Goal: Information Seeking & Learning: Get advice/opinions

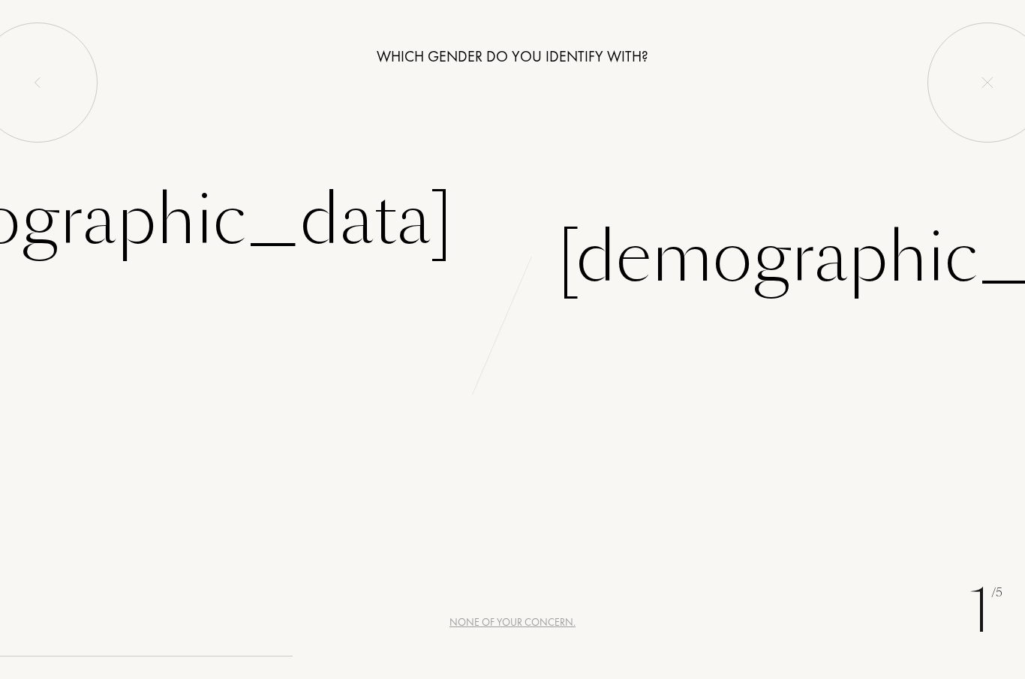
click at [357, 215] on div "[DEMOGRAPHIC_DATA]" at bounding box center [139, 220] width 626 height 101
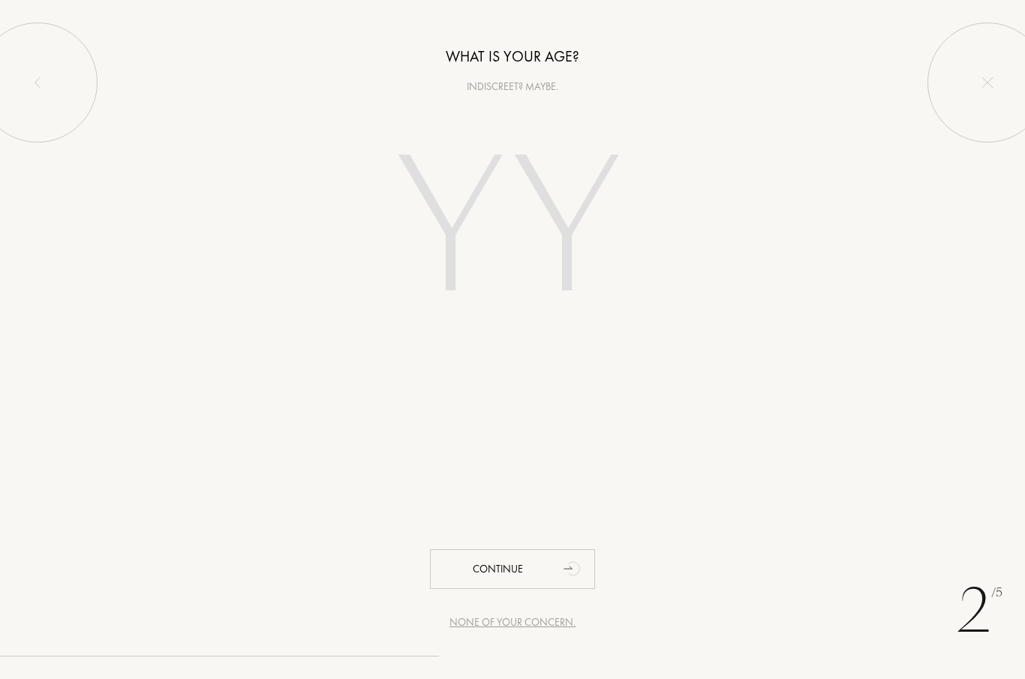
click at [533, 260] on input "number" at bounding box center [512, 231] width 323 height 259
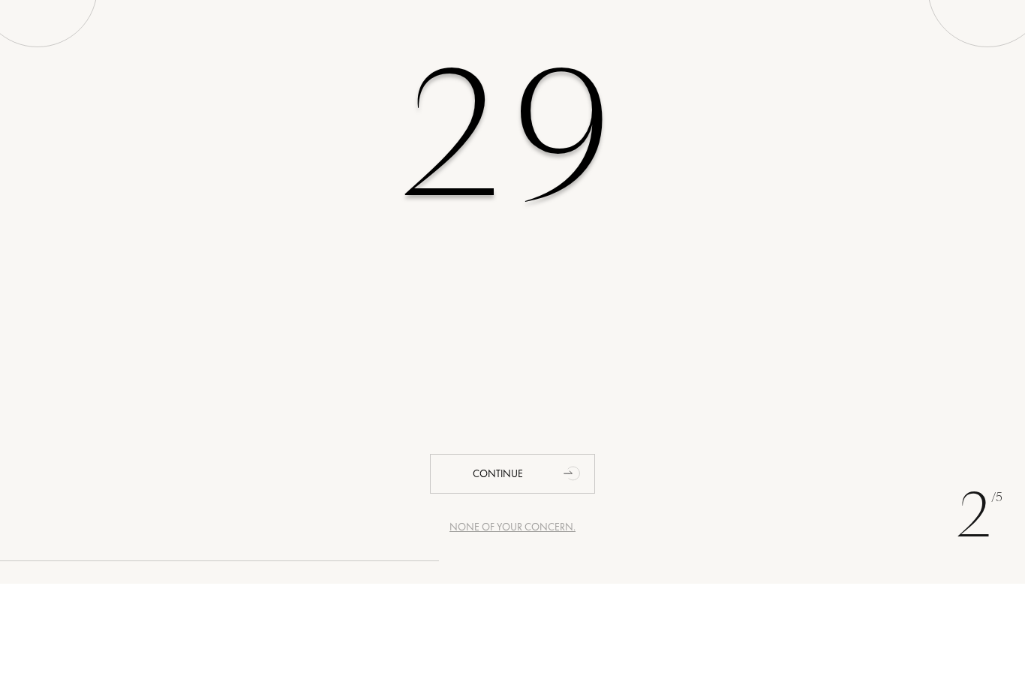
type input "29"
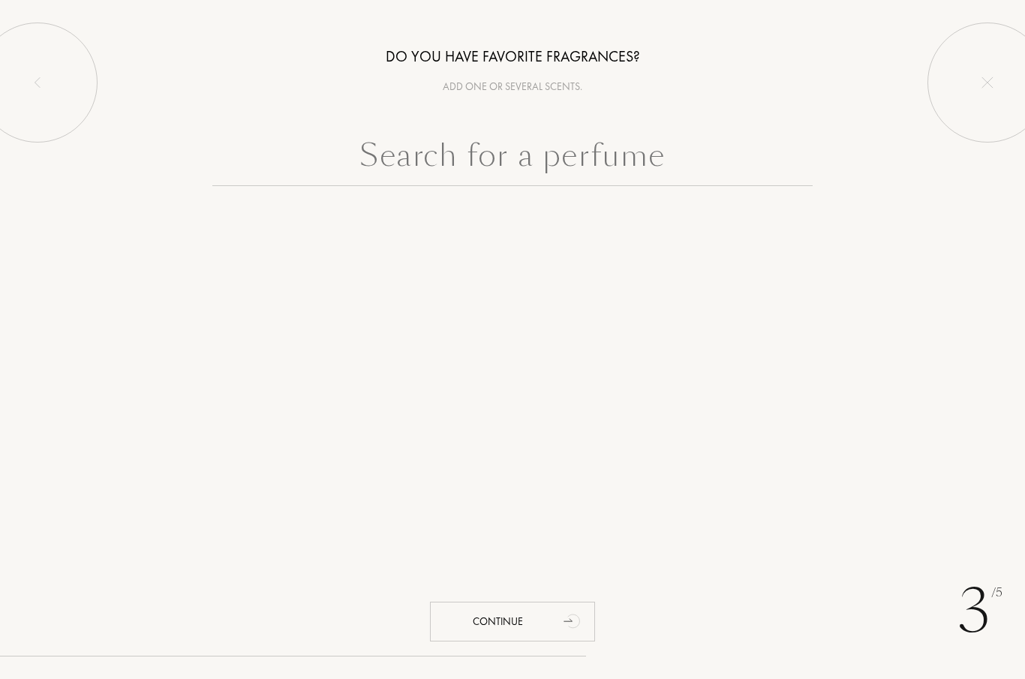
click at [596, 162] on input "text" at bounding box center [512, 159] width 600 height 54
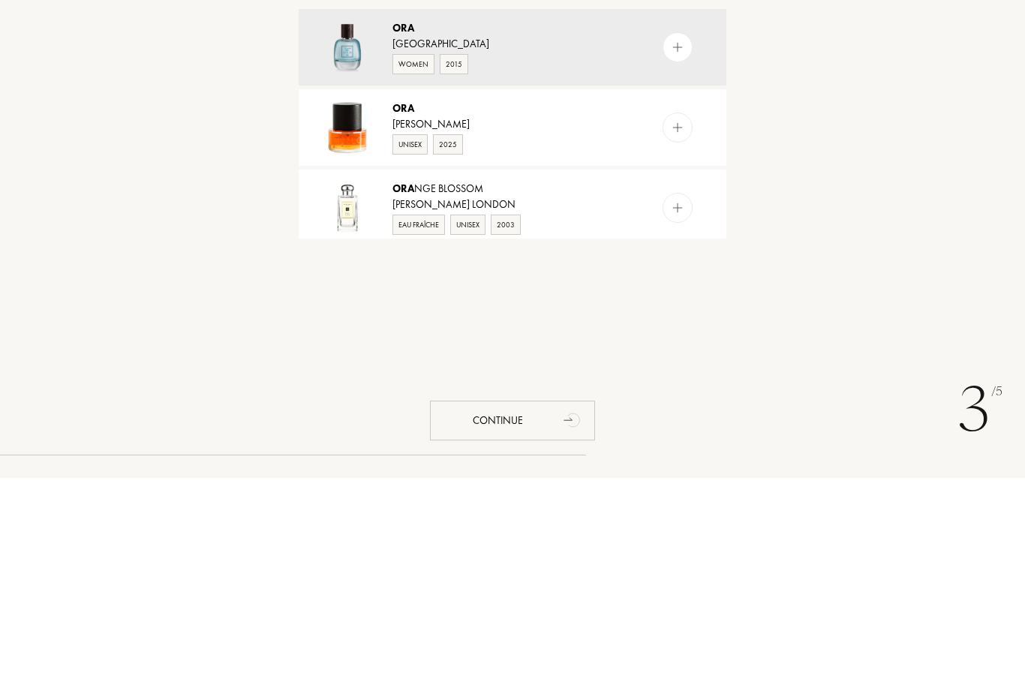
type input "O"
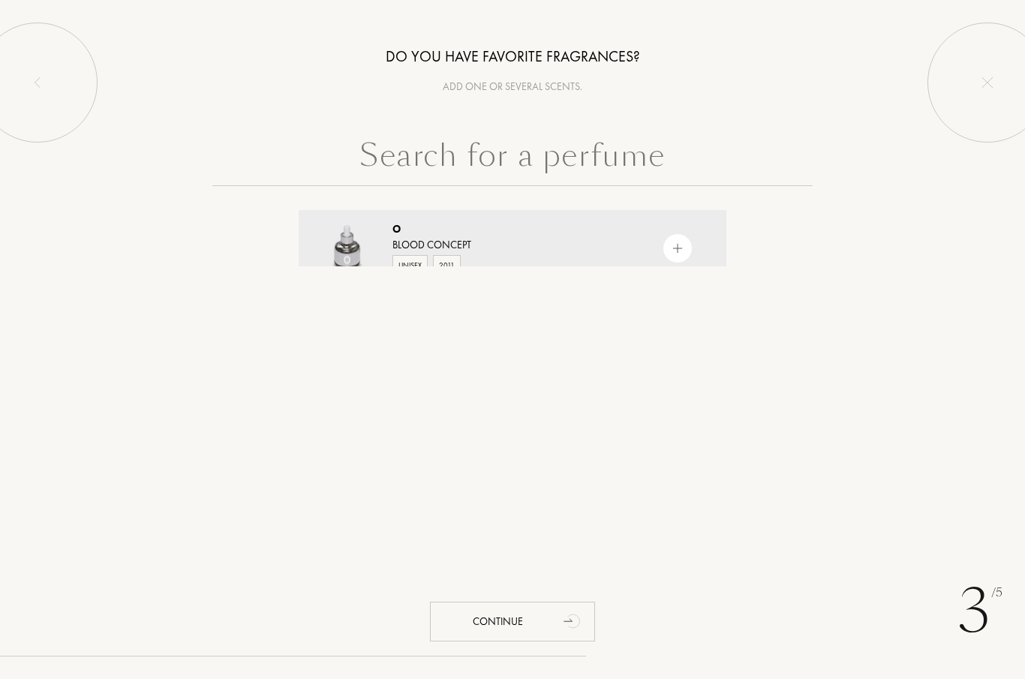
click at [596, 165] on input "text" at bounding box center [512, 159] width 600 height 54
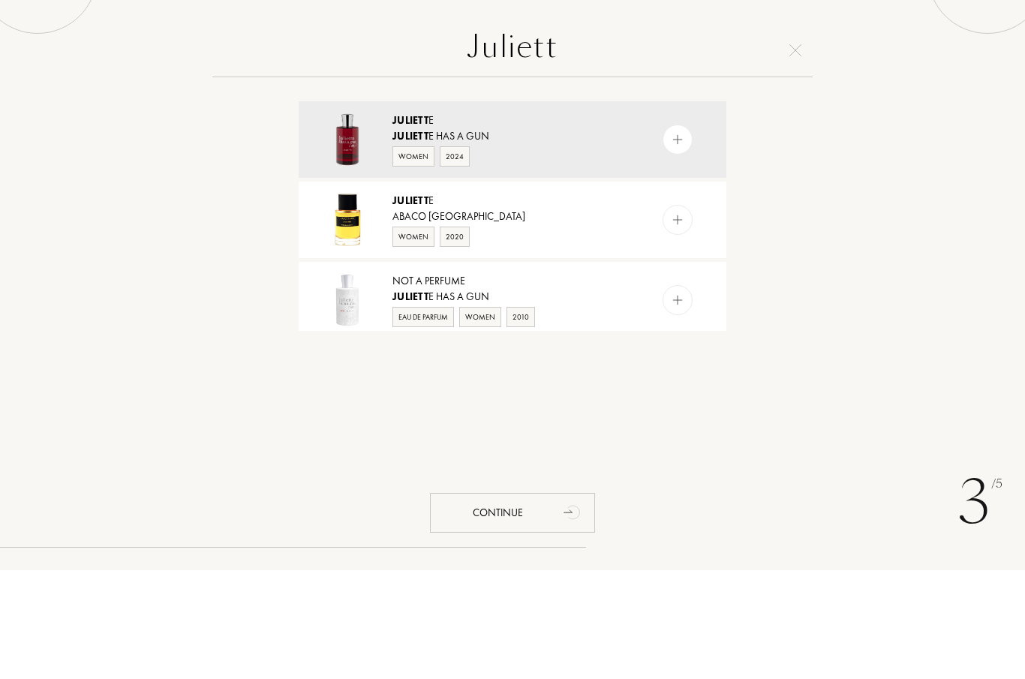
type input "Juliett"
click at [678, 242] on img at bounding box center [678, 249] width 14 height 14
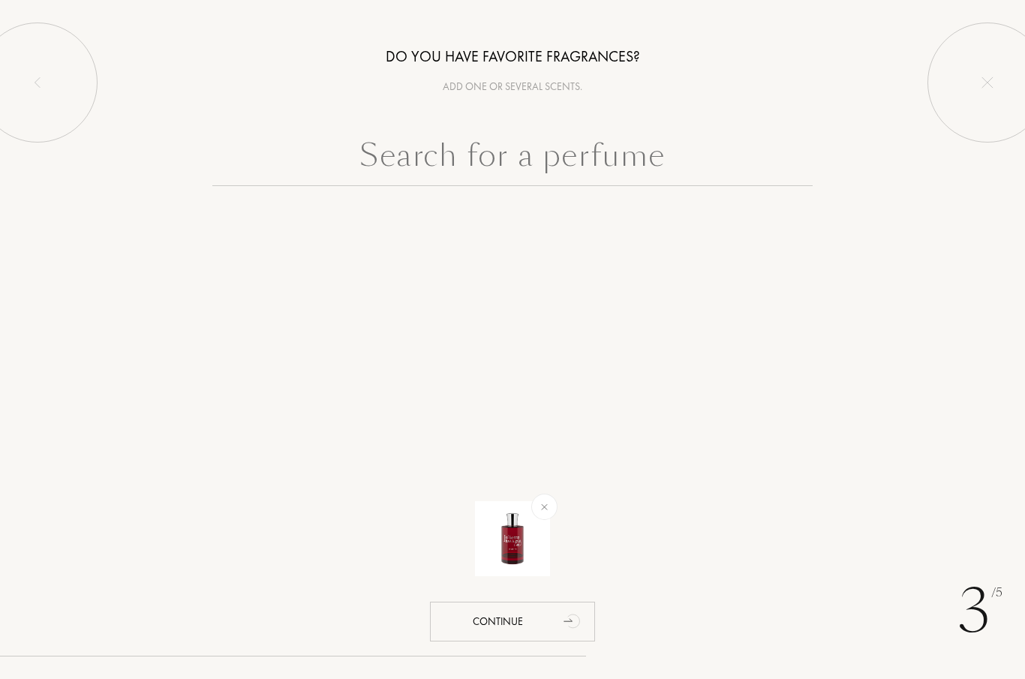
click at [616, 174] on input "text" at bounding box center [512, 159] width 600 height 54
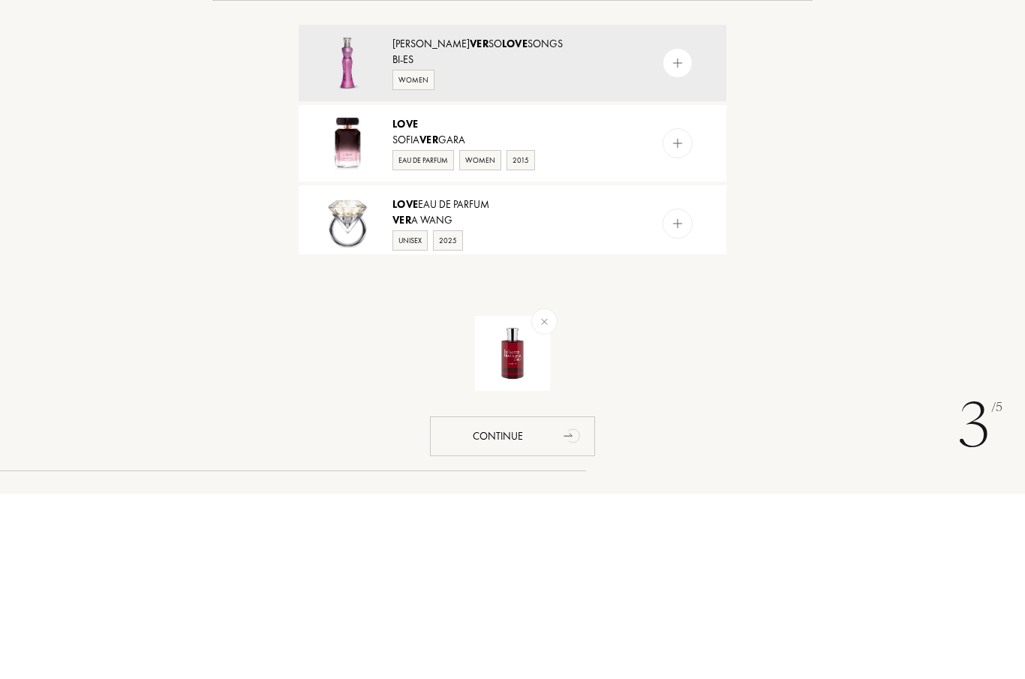
type input "Love ver"
click at [677, 402] on img at bounding box center [678, 409] width 14 height 14
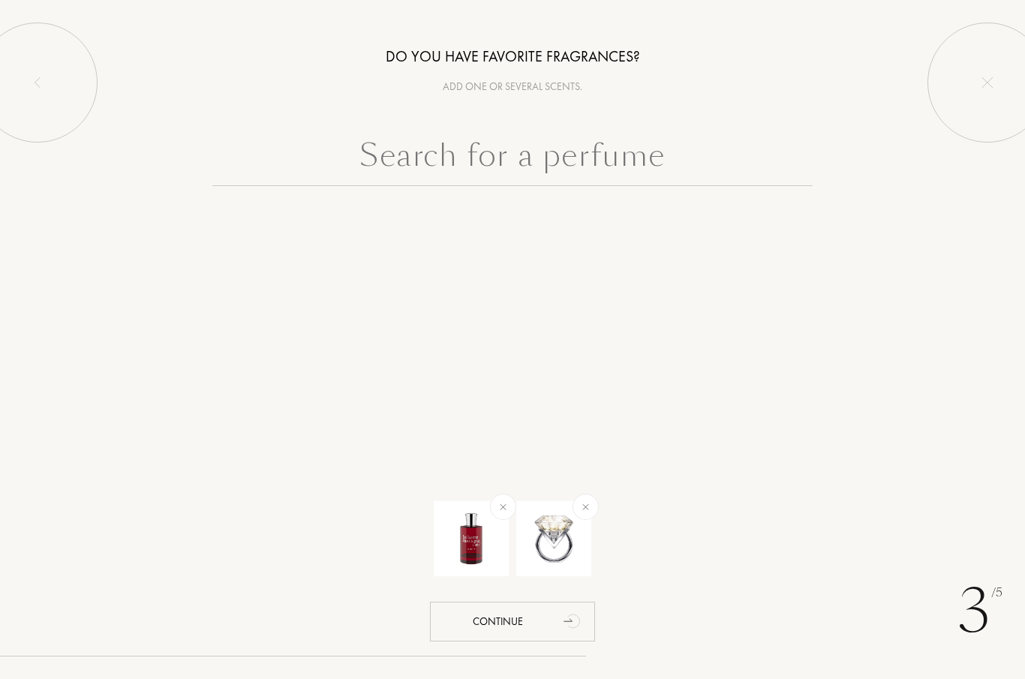
click at [644, 175] on input "text" at bounding box center [512, 159] width 600 height 54
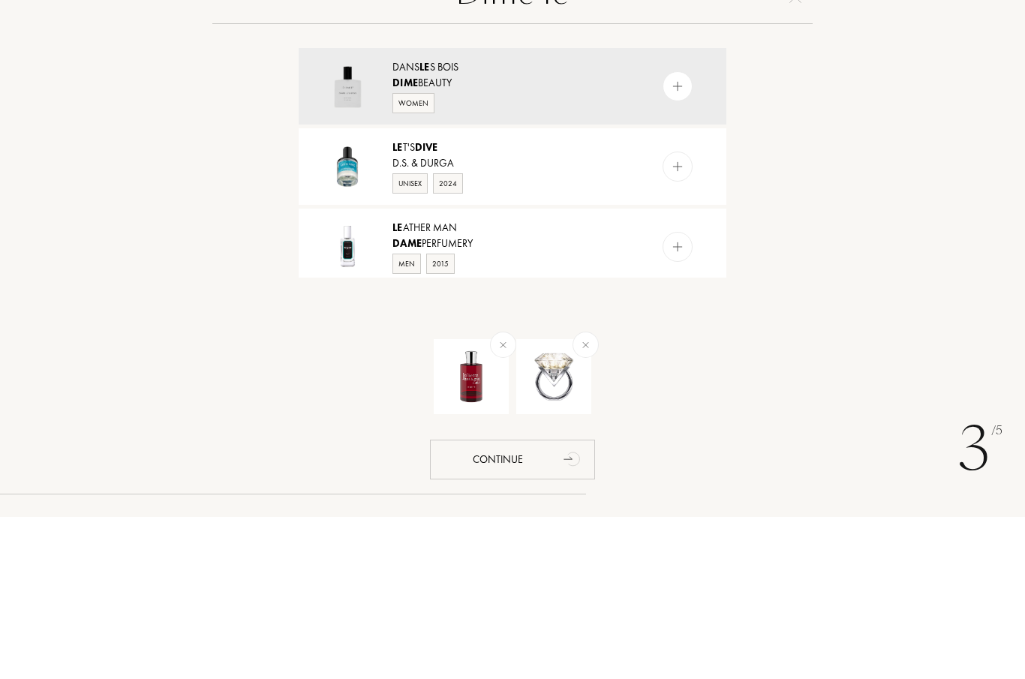
type input "Dime le"
click at [674, 242] on img at bounding box center [678, 249] width 14 height 14
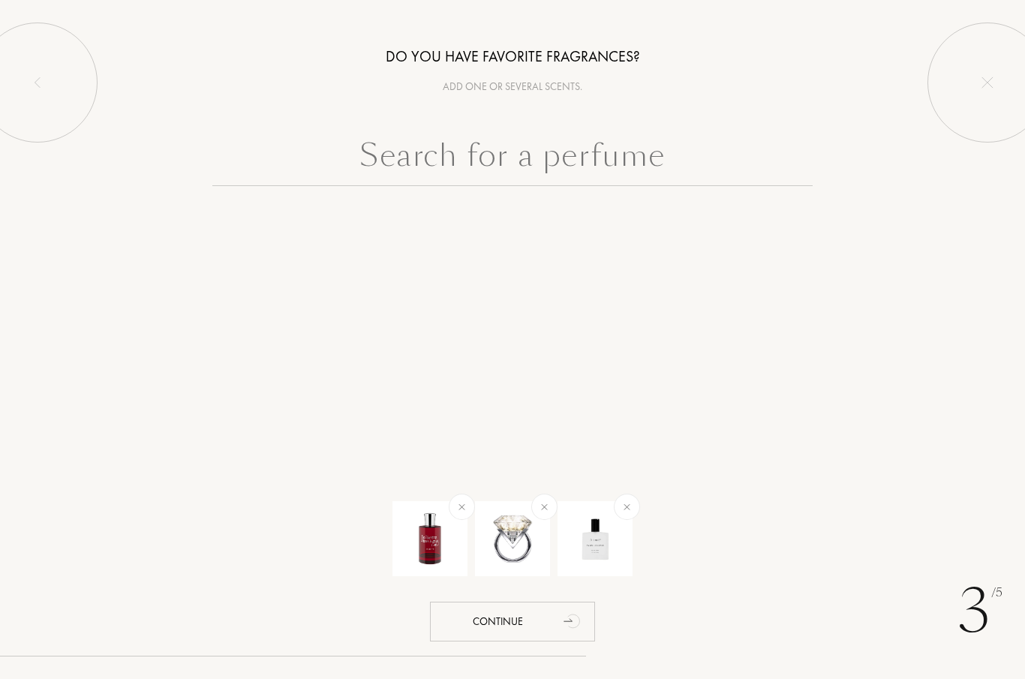
click at [581, 176] on input "text" at bounding box center [512, 159] width 600 height 54
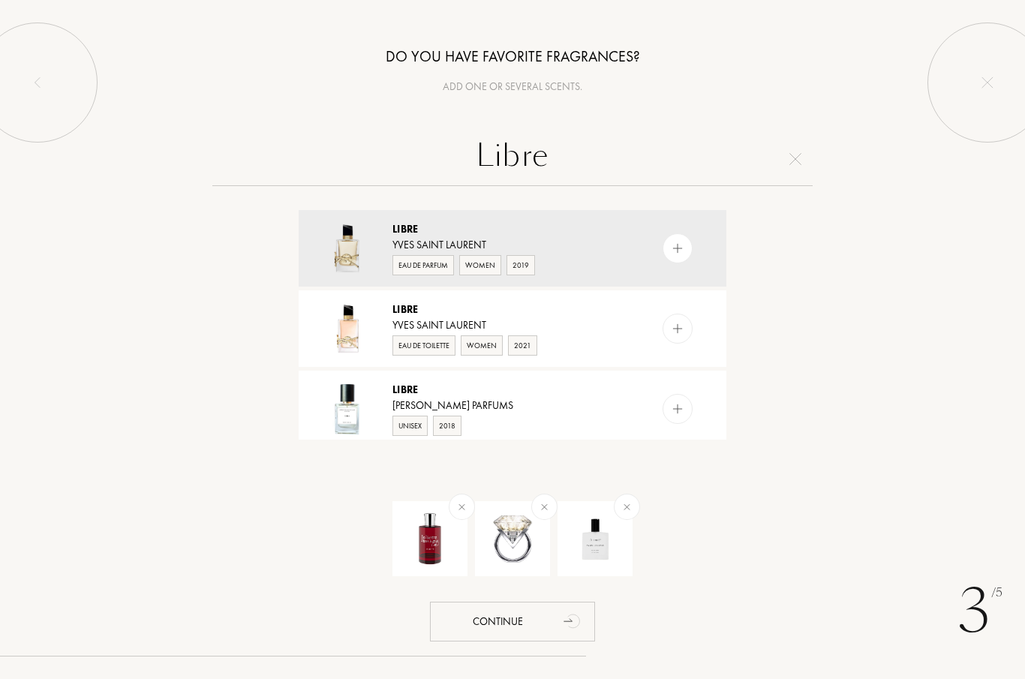
type input "Libre"
click at [683, 246] on img at bounding box center [678, 249] width 14 height 14
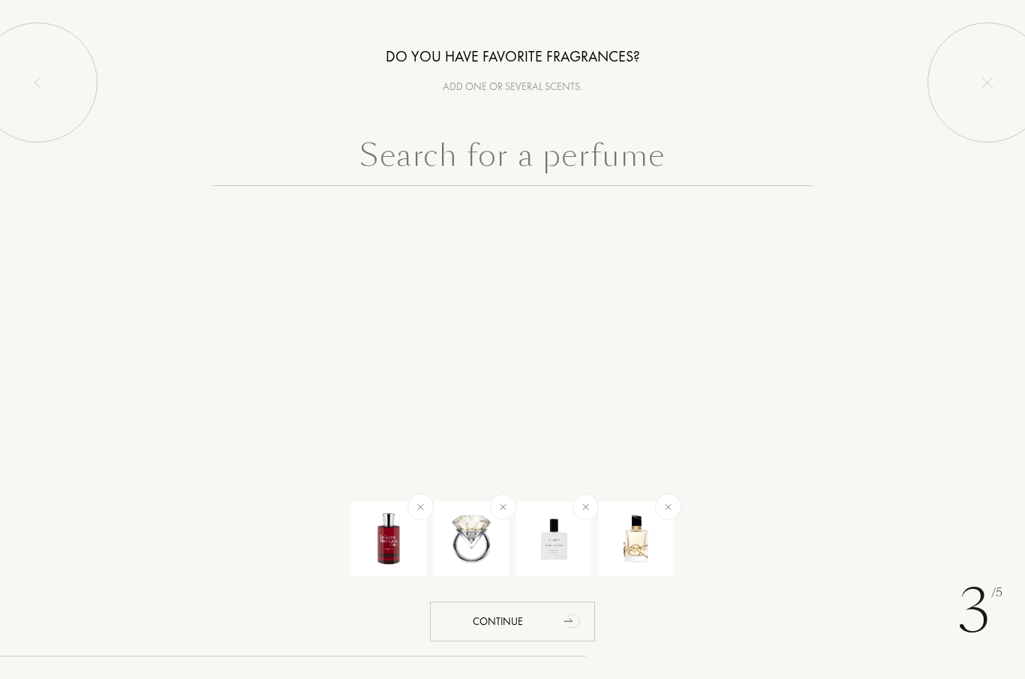
click at [569, 160] on input "text" at bounding box center [512, 159] width 600 height 54
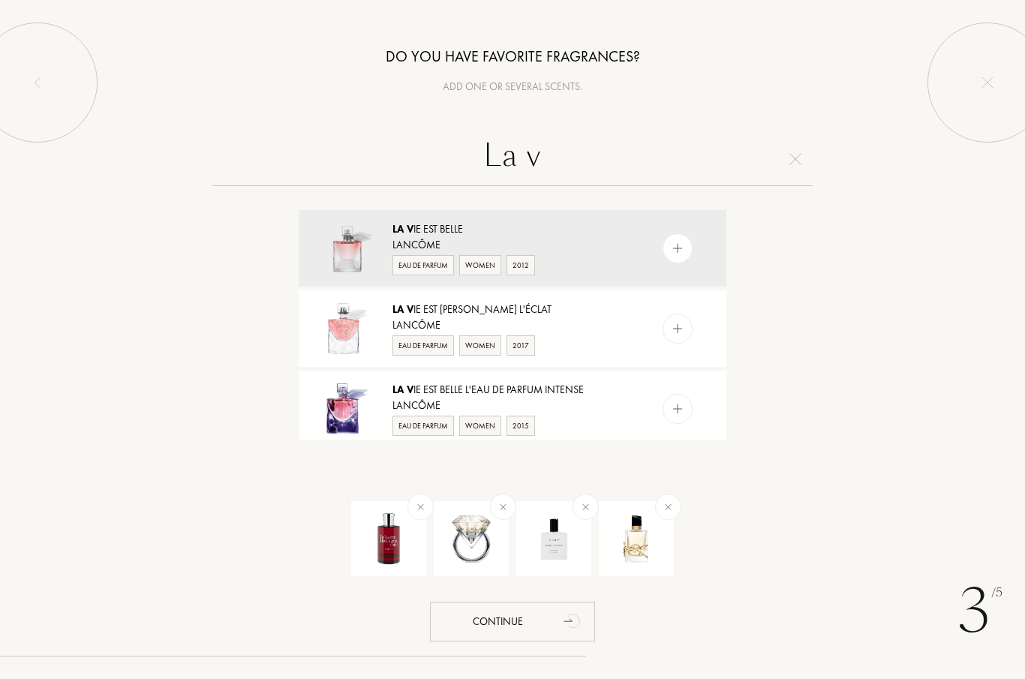
type input "La v"
click at [673, 248] on img at bounding box center [678, 249] width 14 height 14
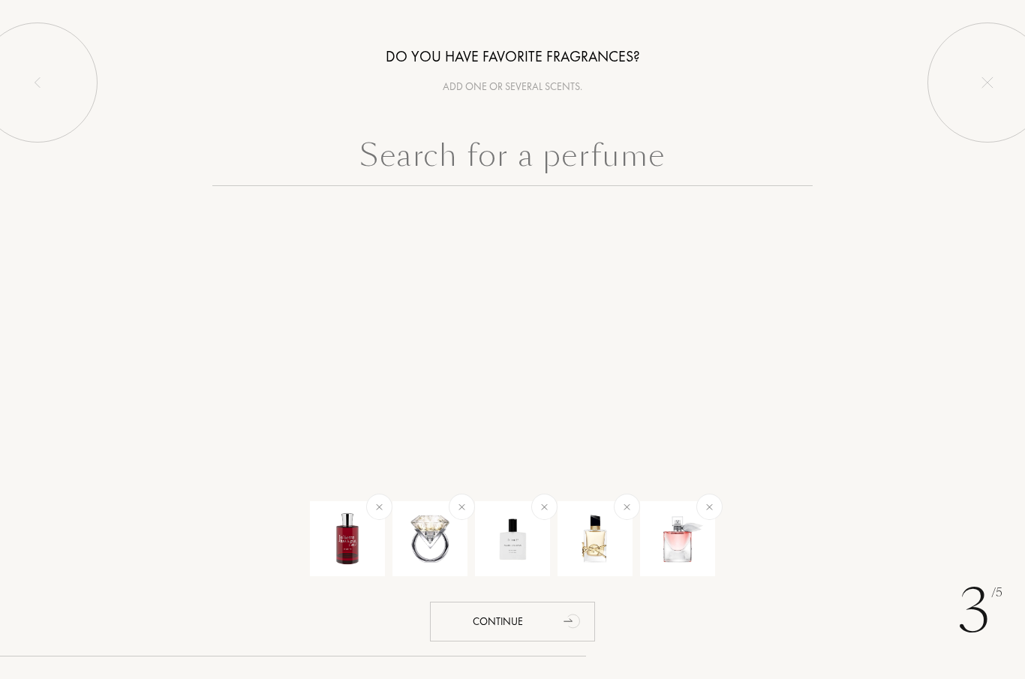
click at [527, 170] on input "text" at bounding box center [512, 159] width 600 height 54
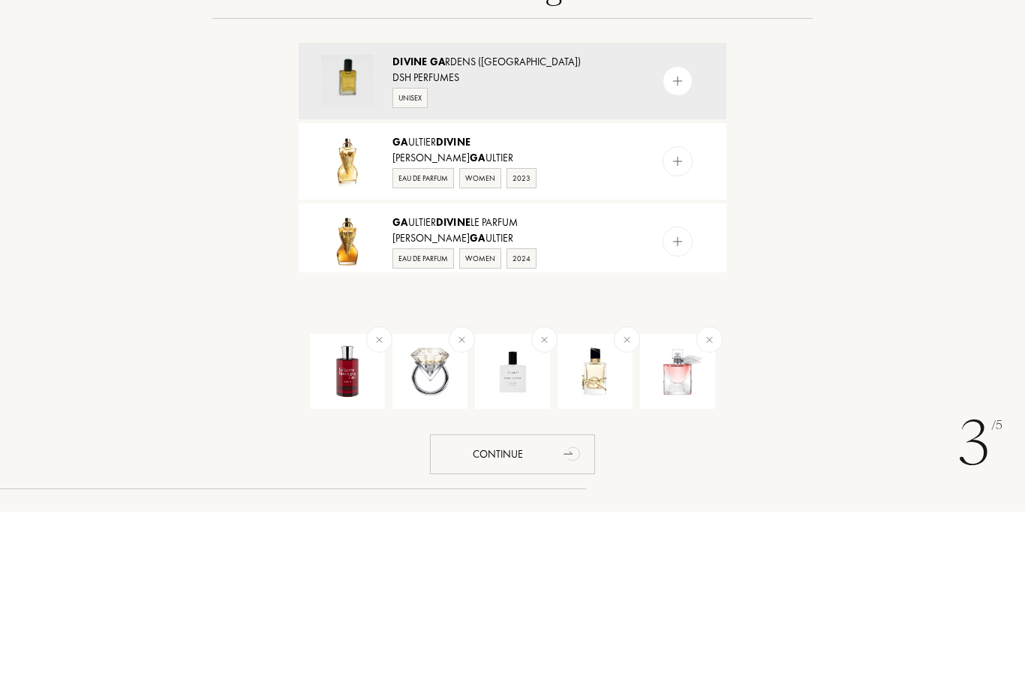
type input "Divine ga"
click at [671, 322] on img at bounding box center [678, 329] width 14 height 14
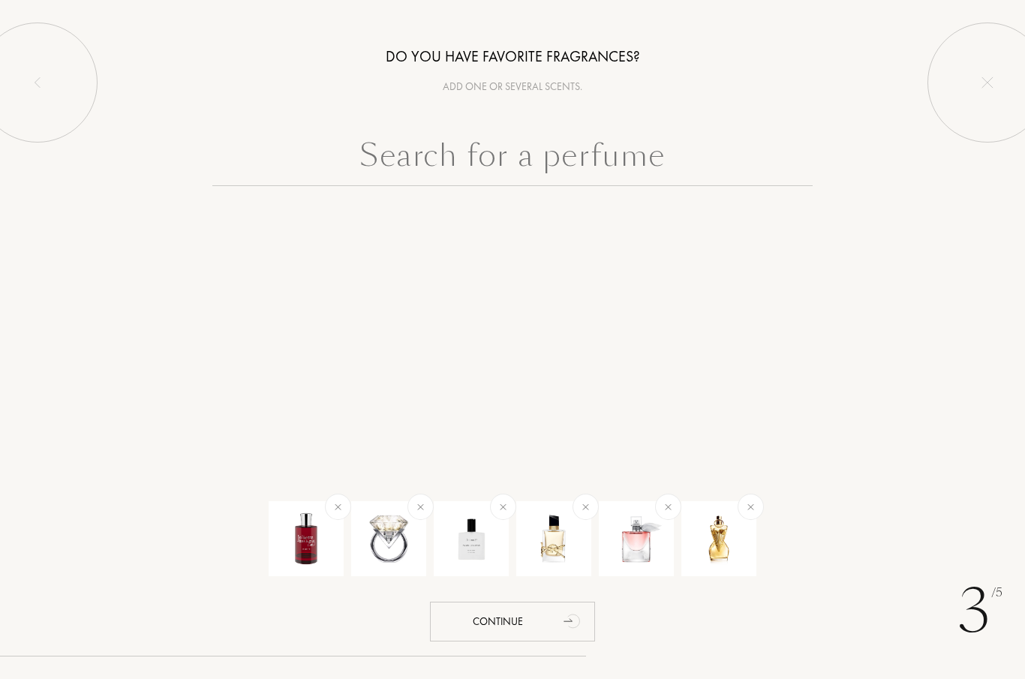
click at [748, 514] on div at bounding box center [750, 506] width 37 height 37
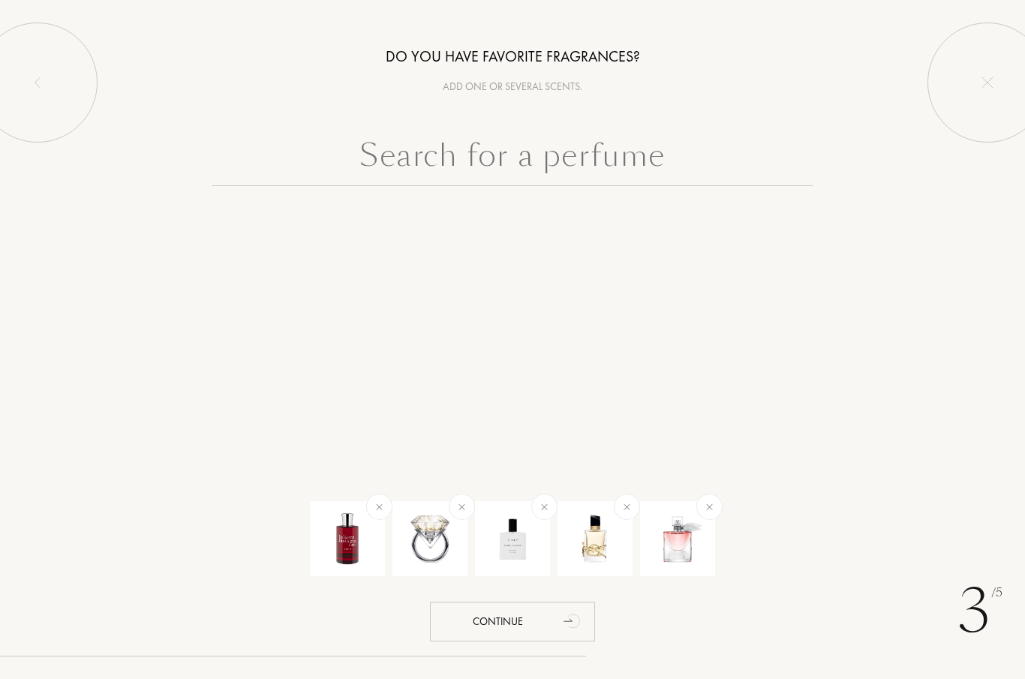
click at [574, 161] on input "text" at bounding box center [512, 159] width 600 height 54
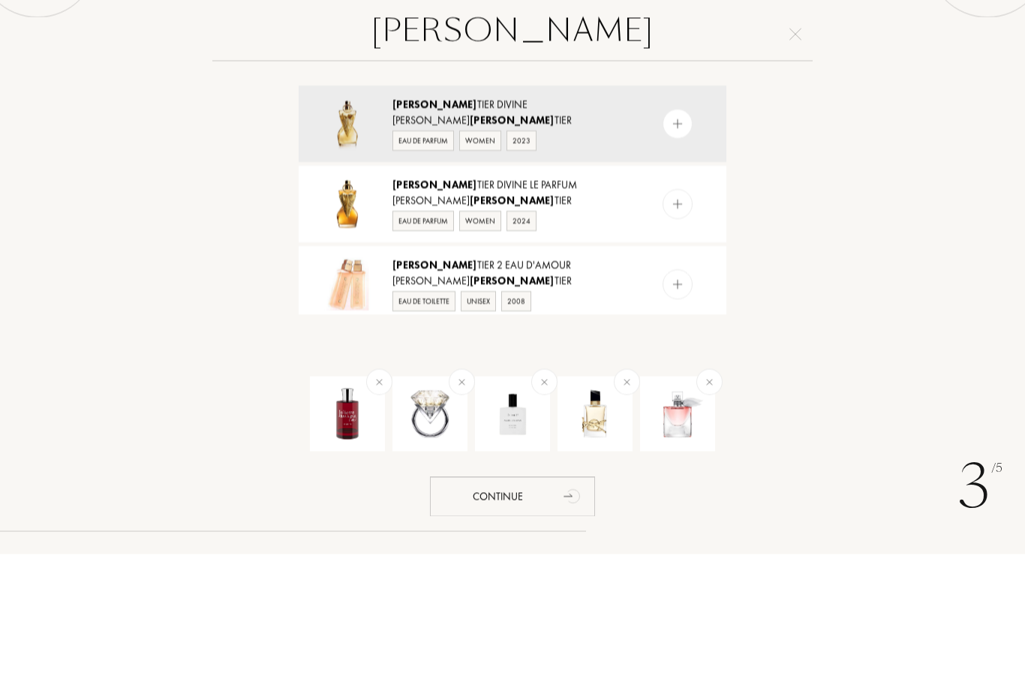
type input "Gaul"
click at [683, 322] on img at bounding box center [678, 329] width 14 height 14
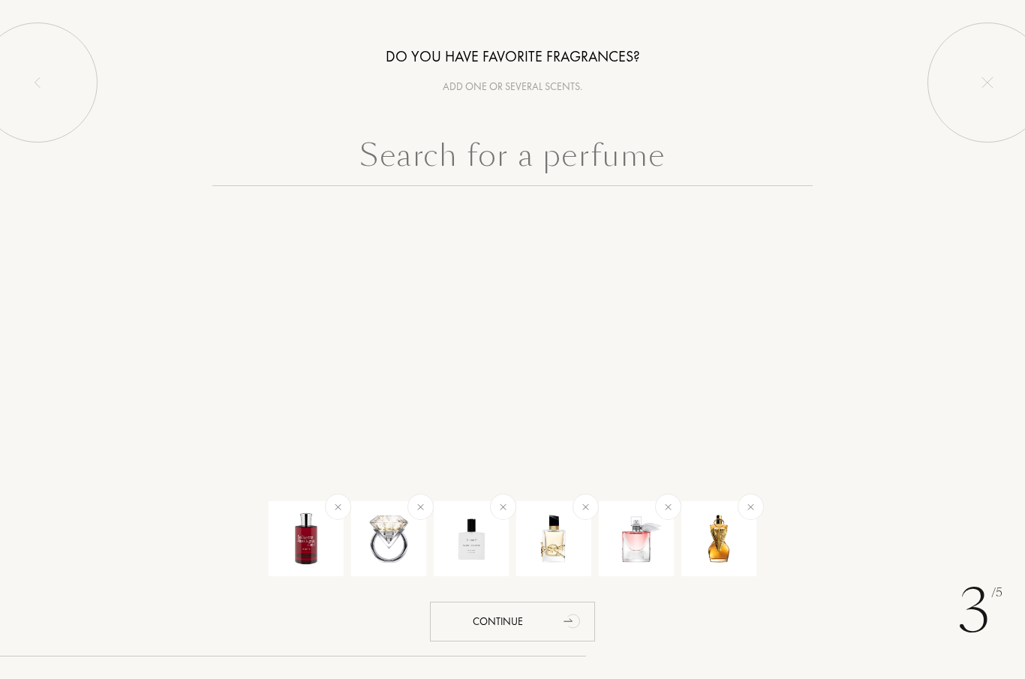
click at [674, 156] on input "text" at bounding box center [512, 159] width 600 height 54
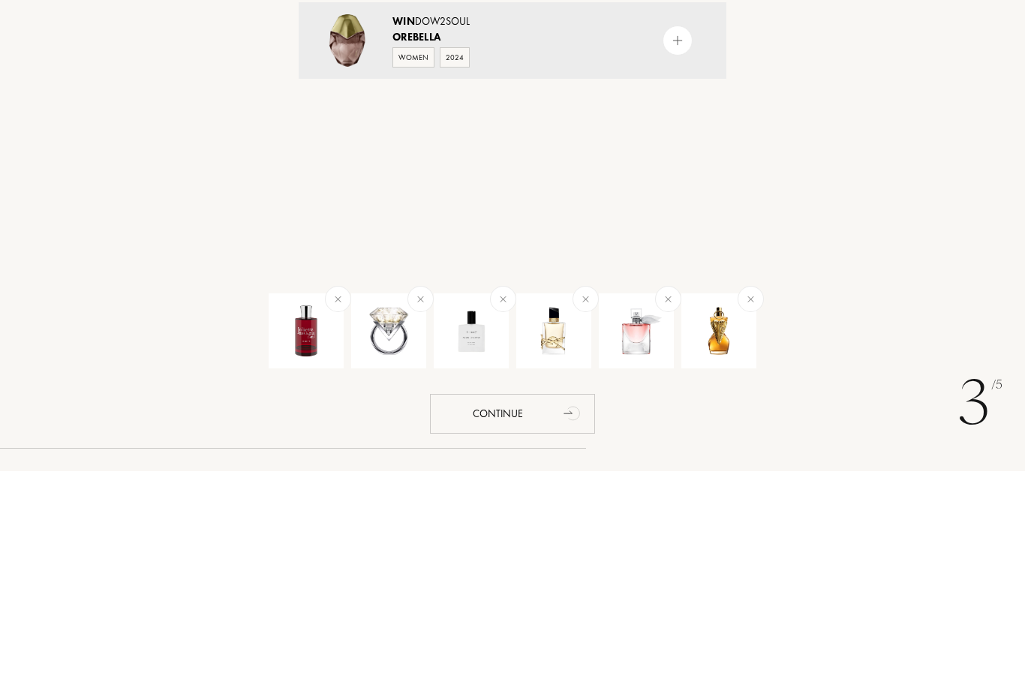
type input "Orabella win"
click at [671, 233] on div at bounding box center [677, 248] width 30 height 30
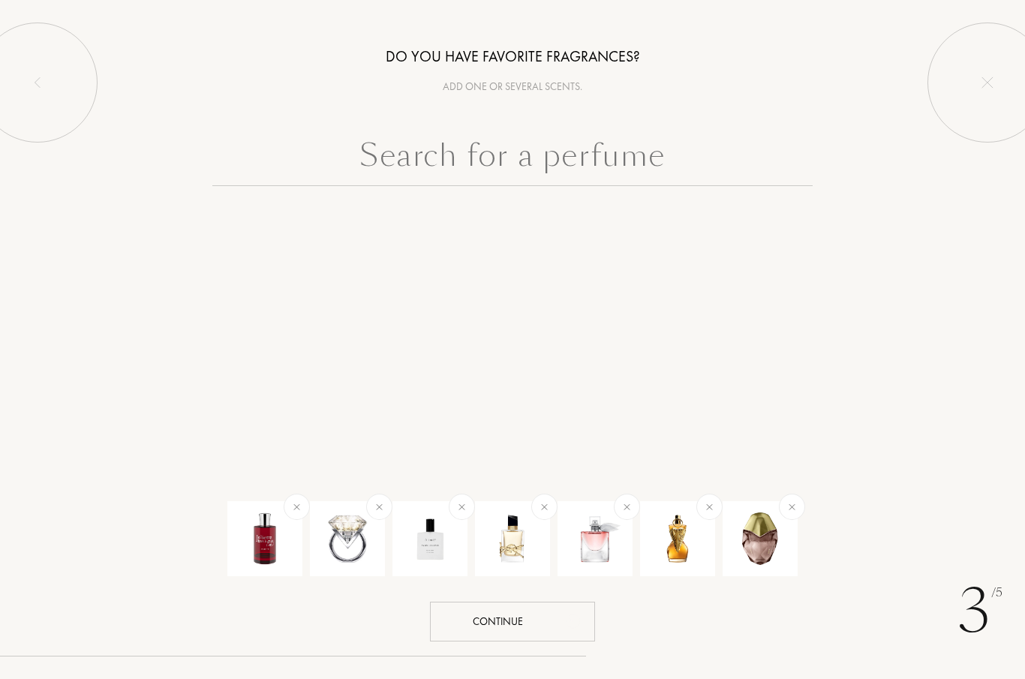
click at [453, 626] on div "Continue" at bounding box center [512, 622] width 165 height 40
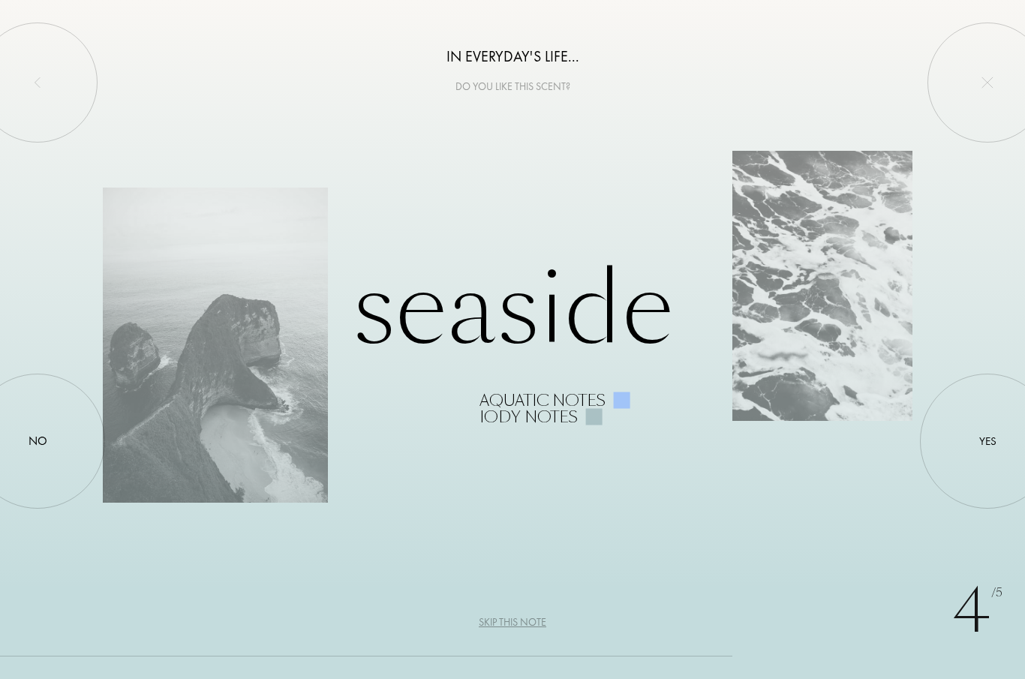
click at [987, 441] on div at bounding box center [987, 441] width 0 height 0
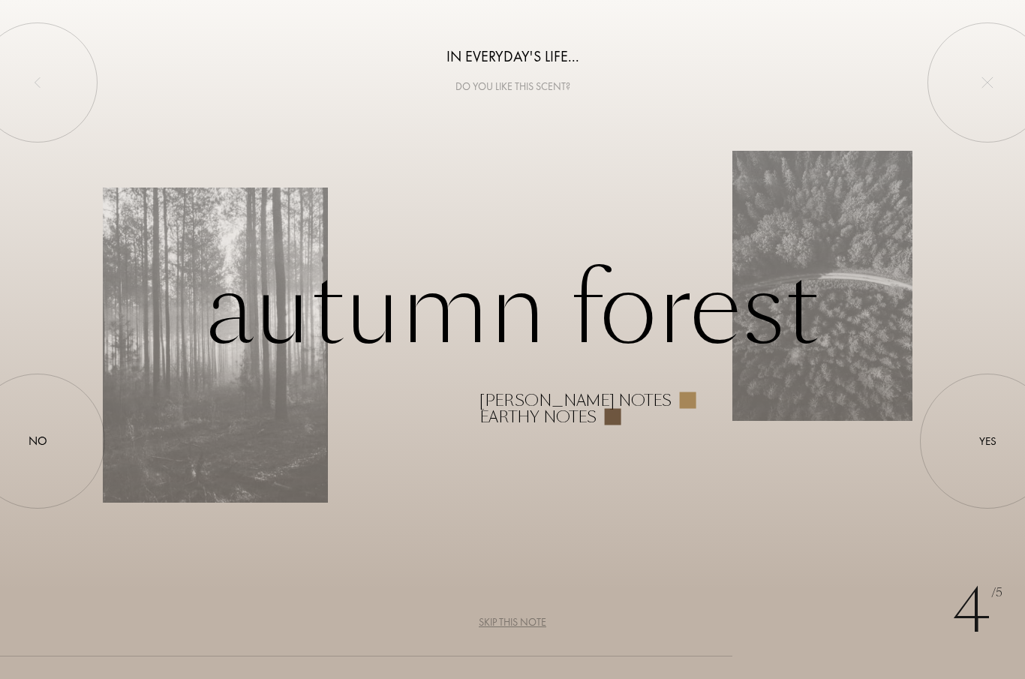
click at [987, 441] on div at bounding box center [987, 441] width 0 height 0
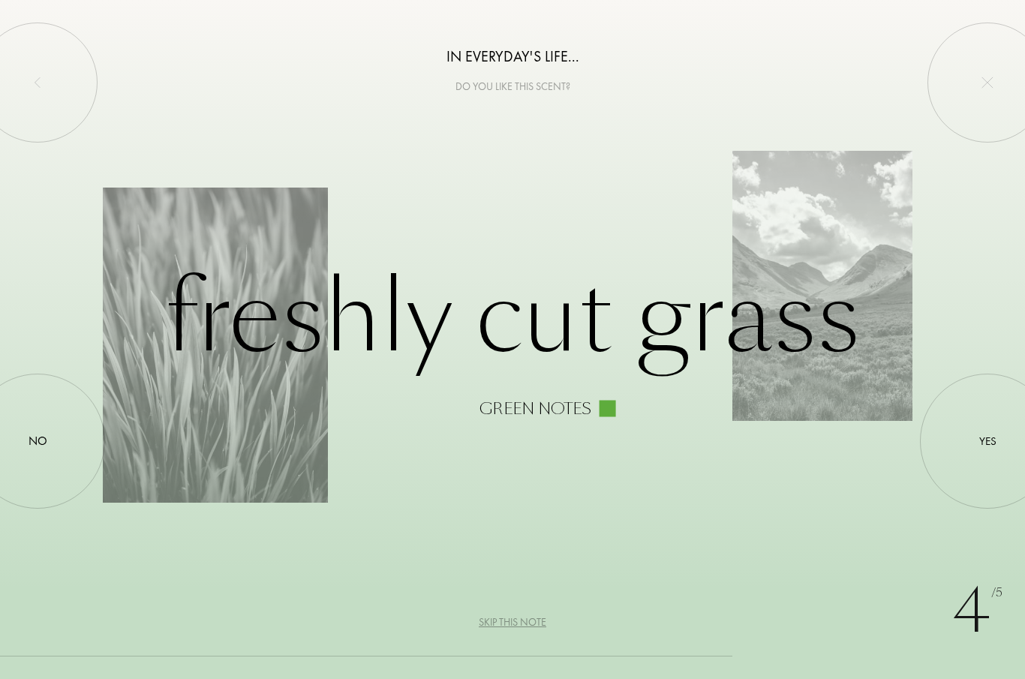
click at [38, 441] on div at bounding box center [38, 441] width 0 height 0
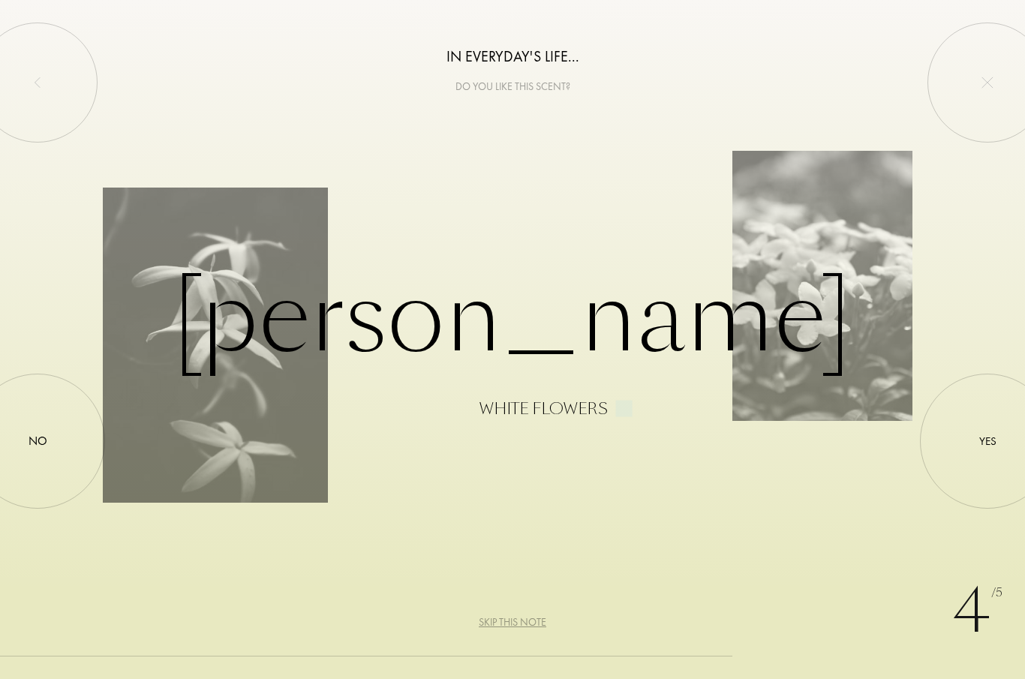
click at [987, 441] on div at bounding box center [987, 441] width 0 height 0
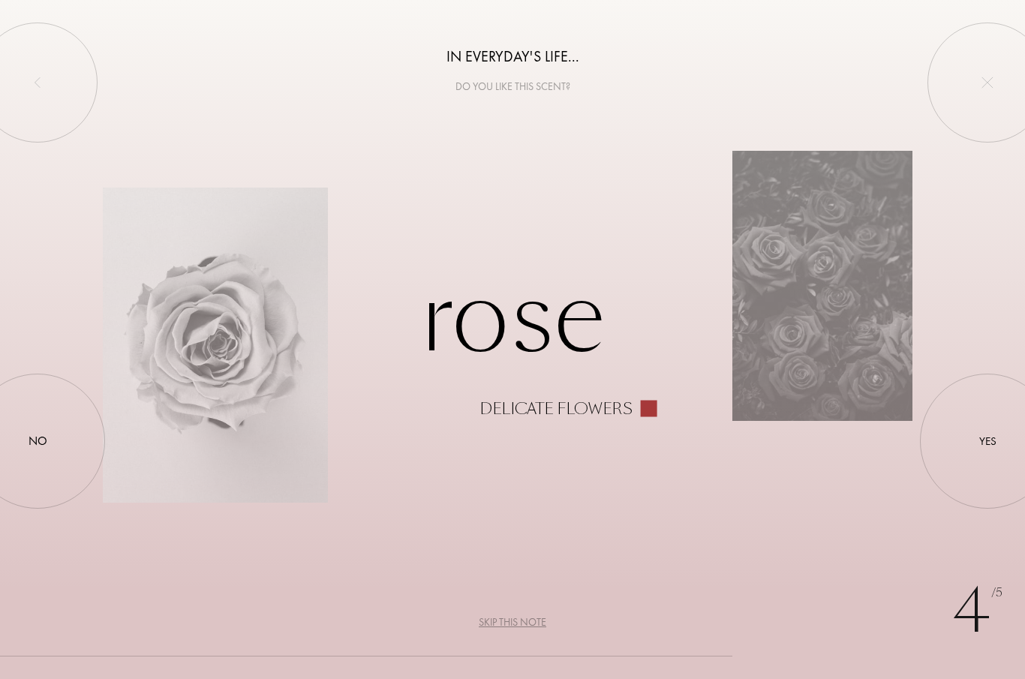
click at [38, 441] on div at bounding box center [38, 441] width 0 height 0
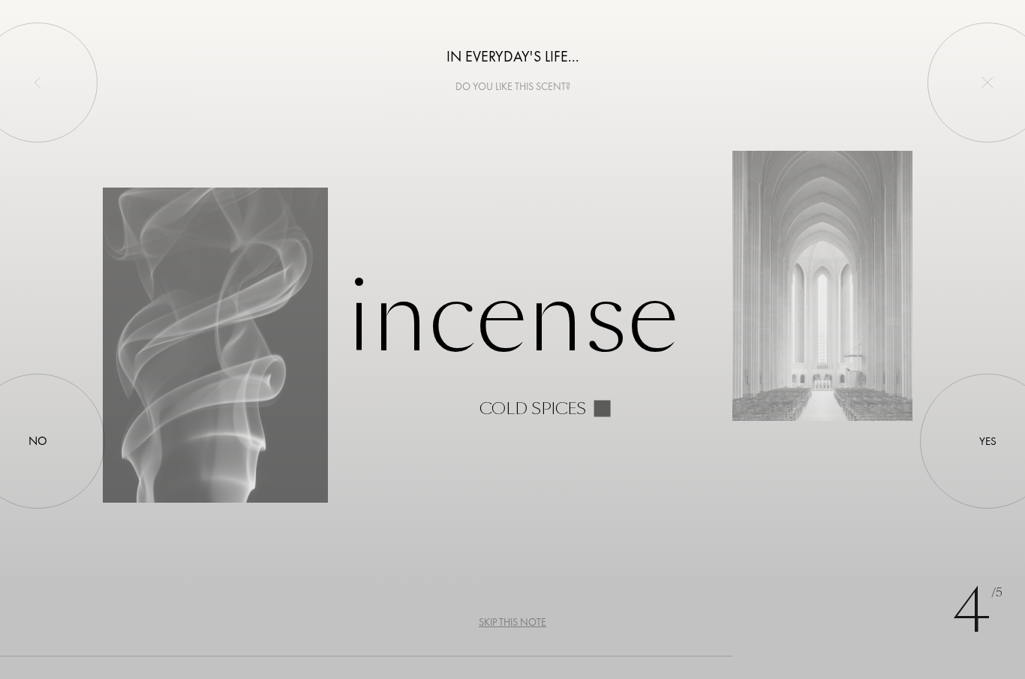
click at [38, 441] on div at bounding box center [38, 441] width 0 height 0
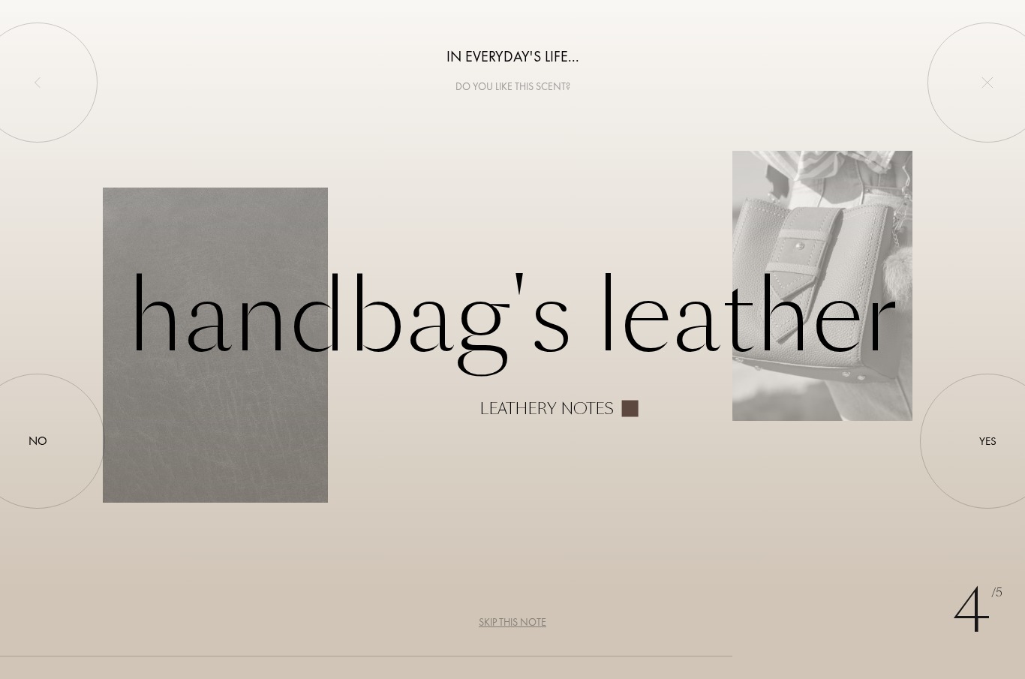
click at [987, 441] on div at bounding box center [987, 441] width 0 height 0
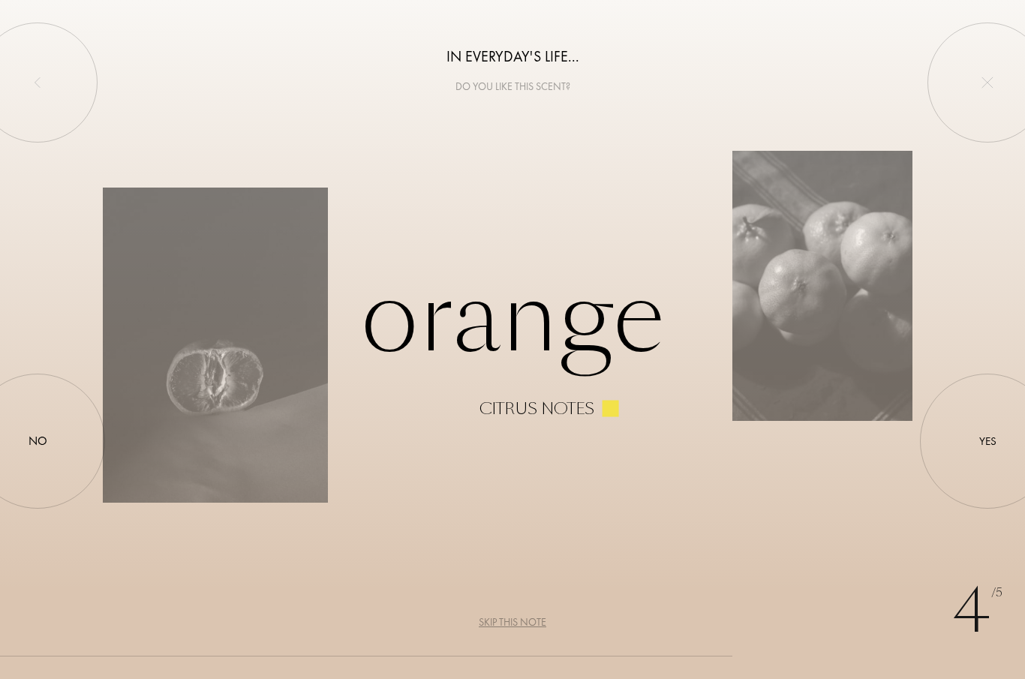
click at [985, 443] on div "Yes" at bounding box center [987, 441] width 17 height 17
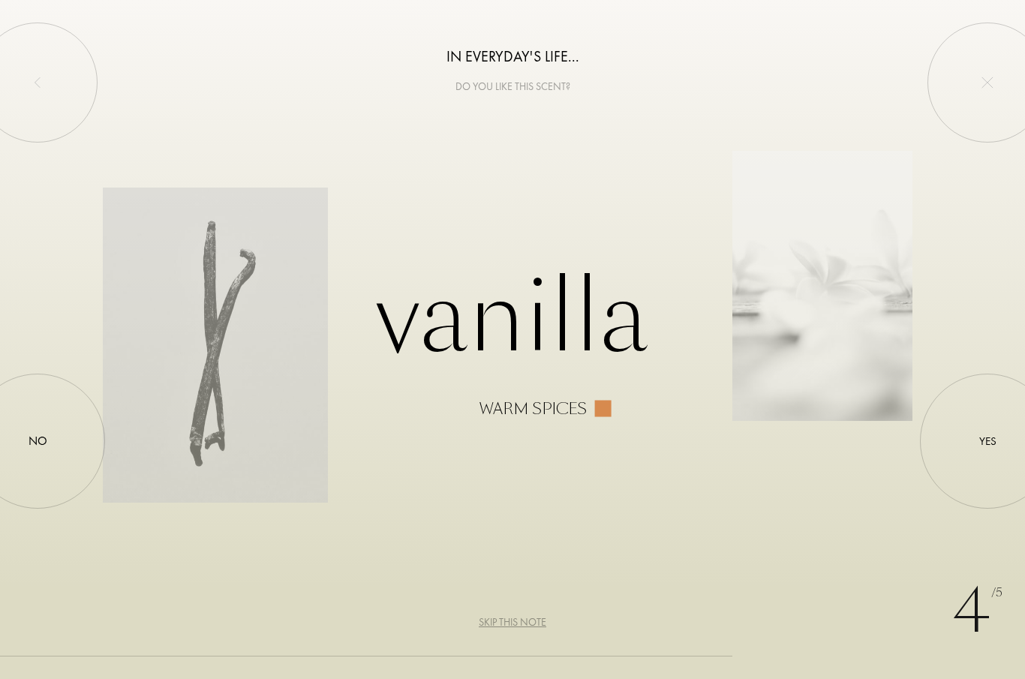
click at [987, 441] on div at bounding box center [987, 441] width 0 height 0
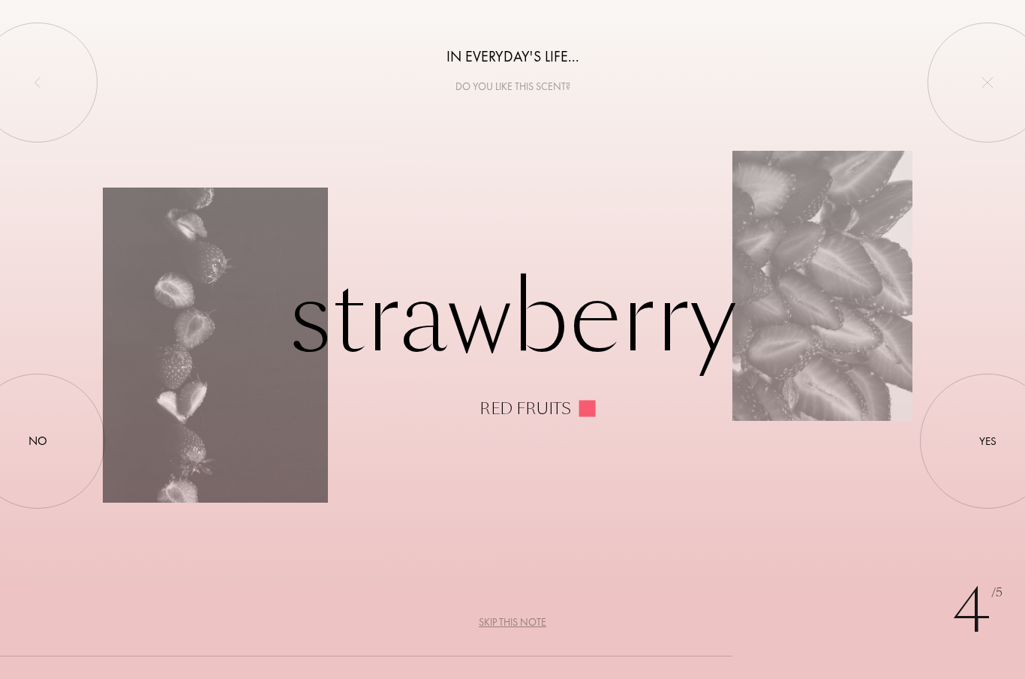
click at [38, 441] on div at bounding box center [38, 441] width 0 height 0
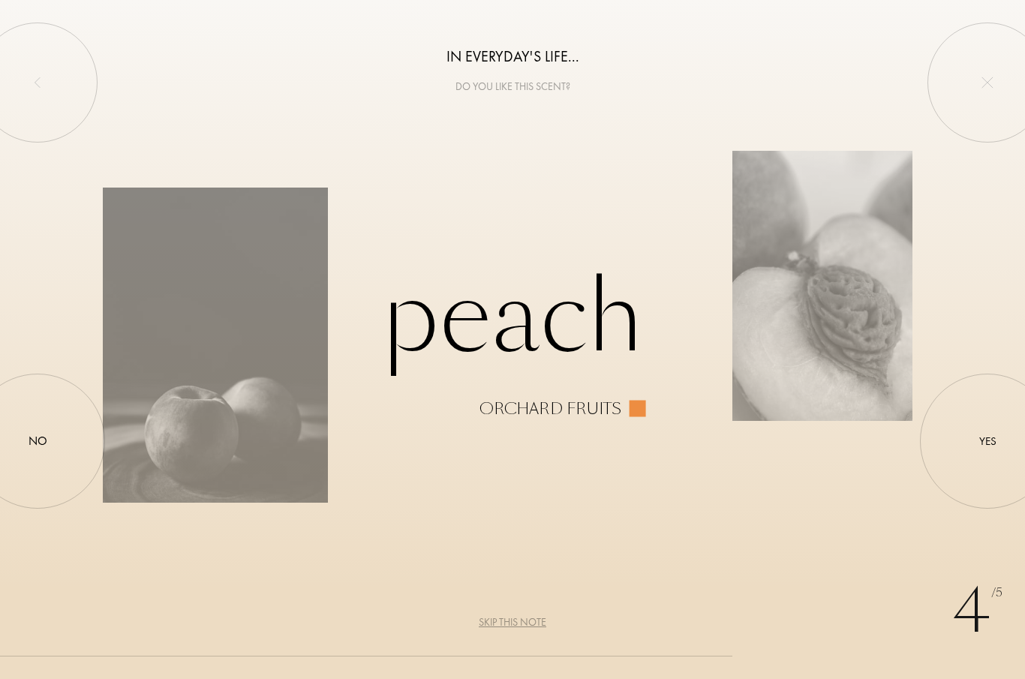
click at [47, 443] on div "No" at bounding box center [38, 441] width 19 height 18
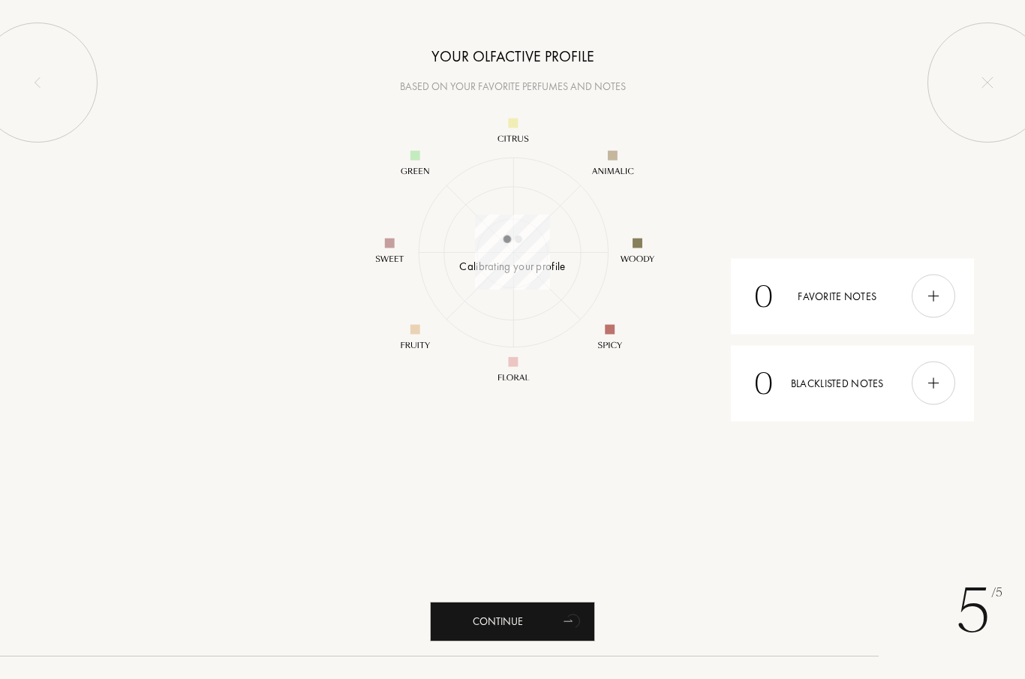
click at [55, 65] on div at bounding box center [37, 83] width 120 height 120
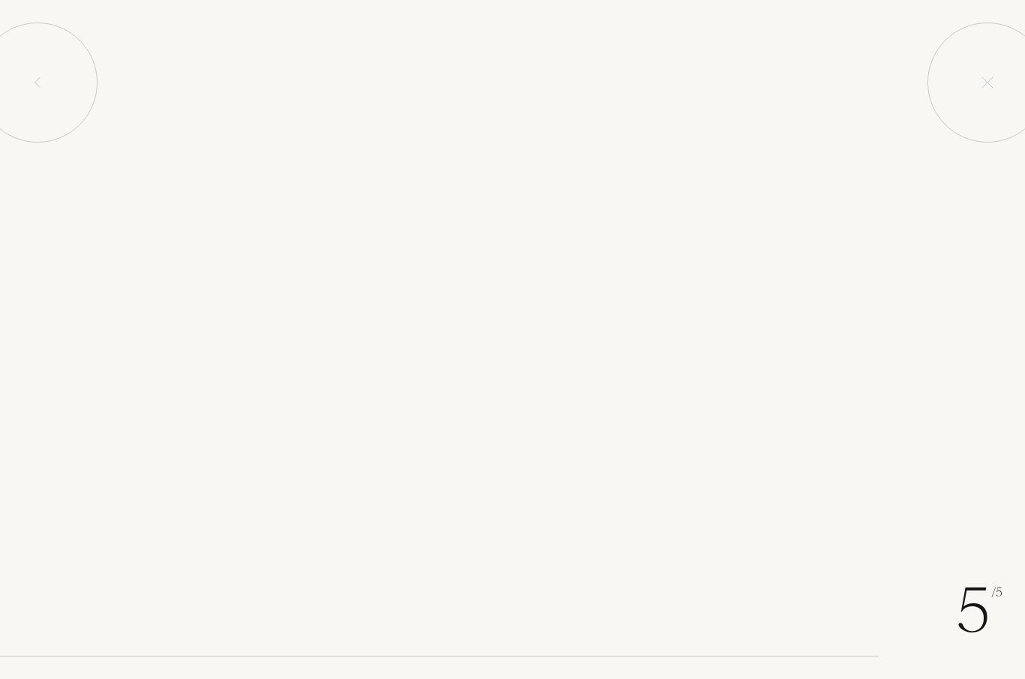
scroll to position [218, 218]
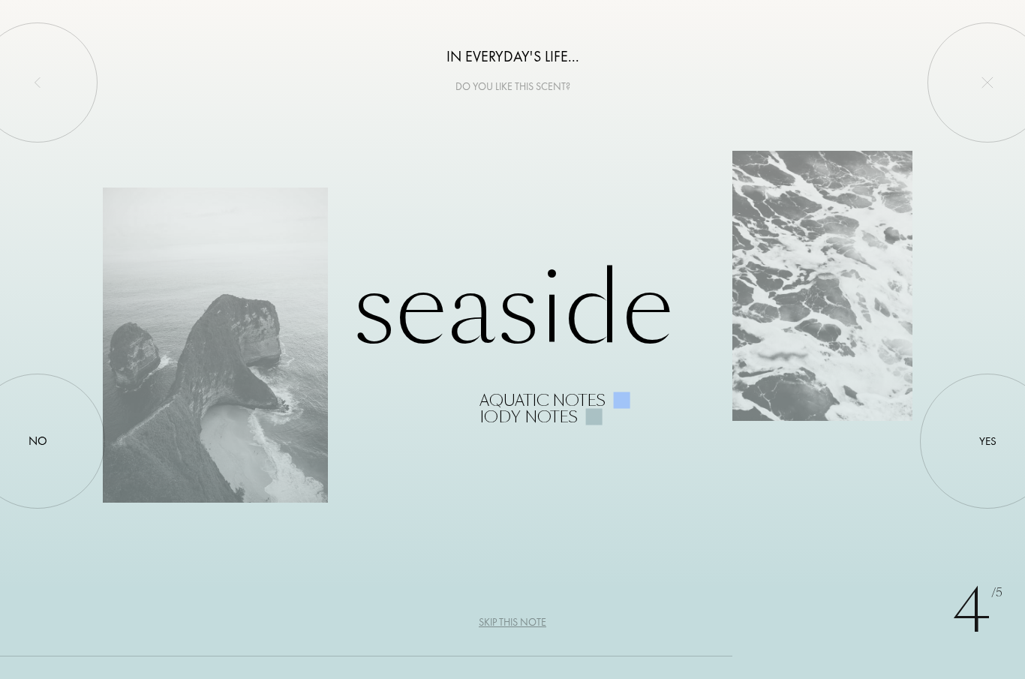
click at [987, 441] on div at bounding box center [987, 441] width 0 height 0
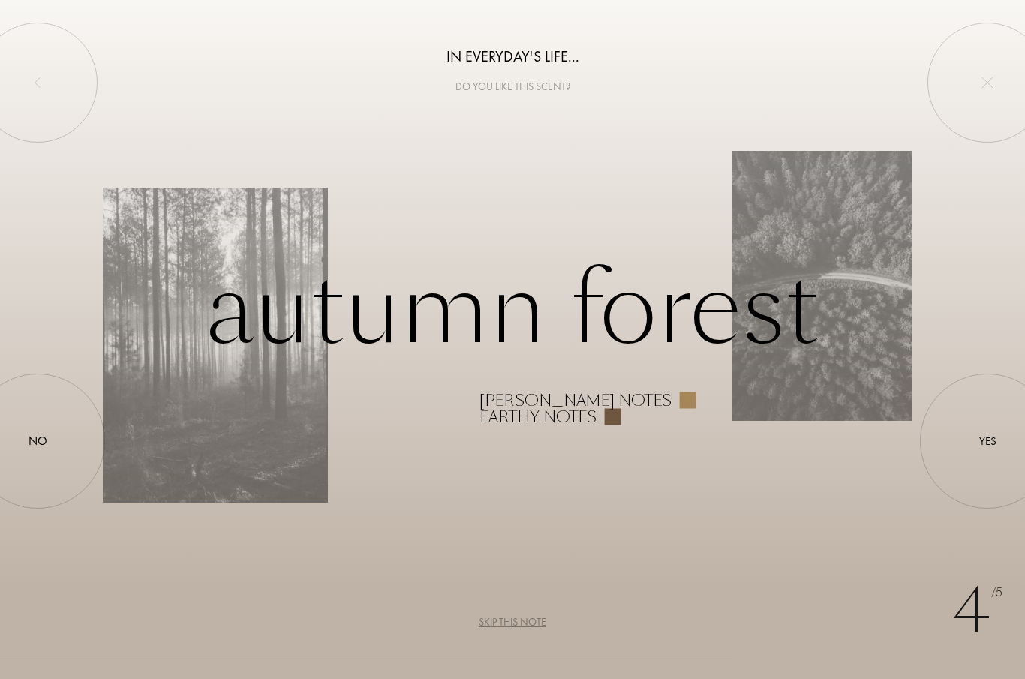
click at [987, 441] on div at bounding box center [987, 441] width 0 height 0
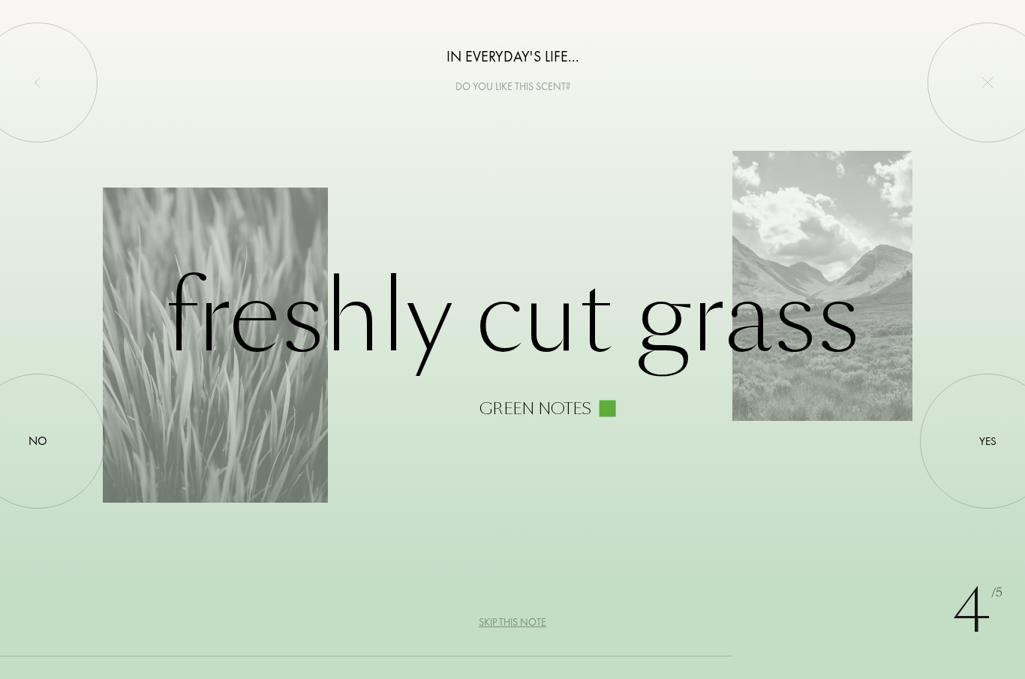
click at [38, 441] on div at bounding box center [38, 441] width 0 height 0
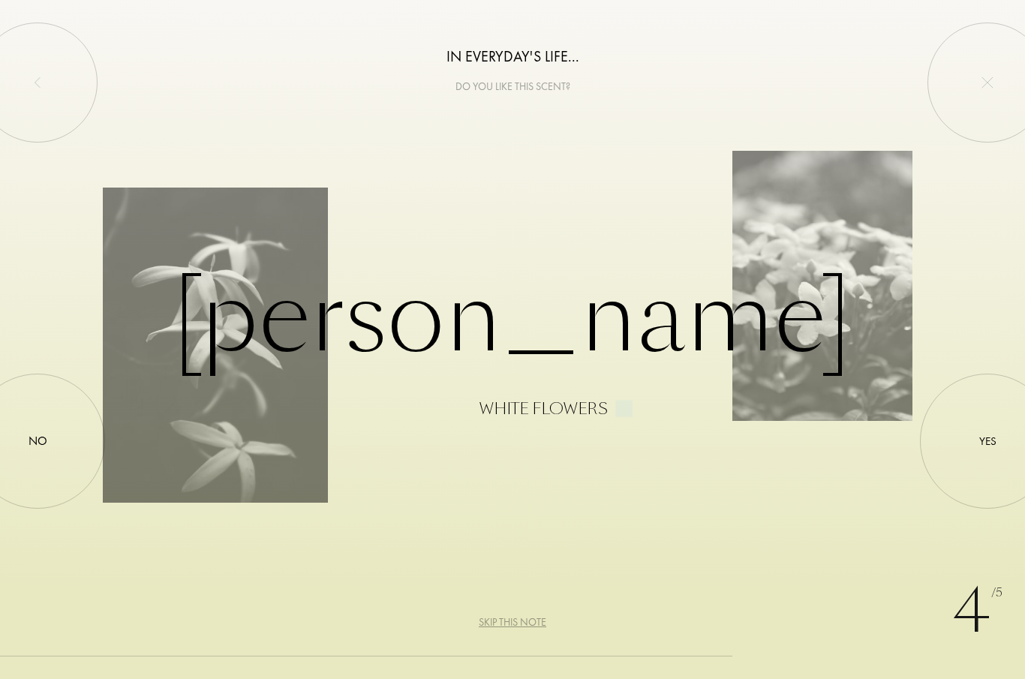
click at [987, 441] on div at bounding box center [987, 441] width 0 height 0
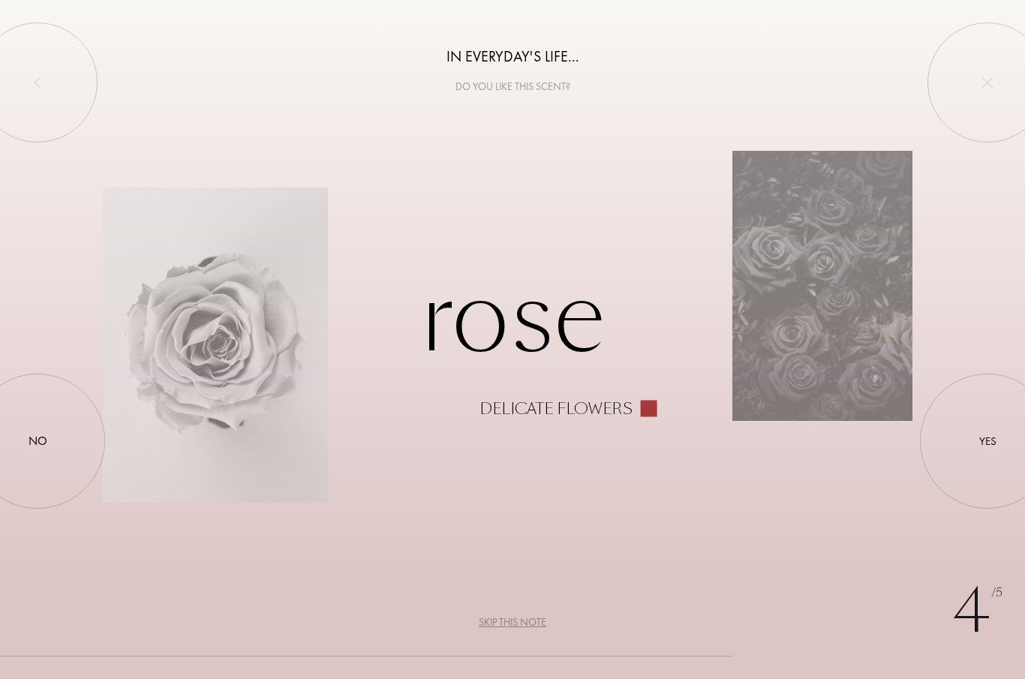
click at [993, 445] on div "Yes" at bounding box center [987, 441] width 17 height 17
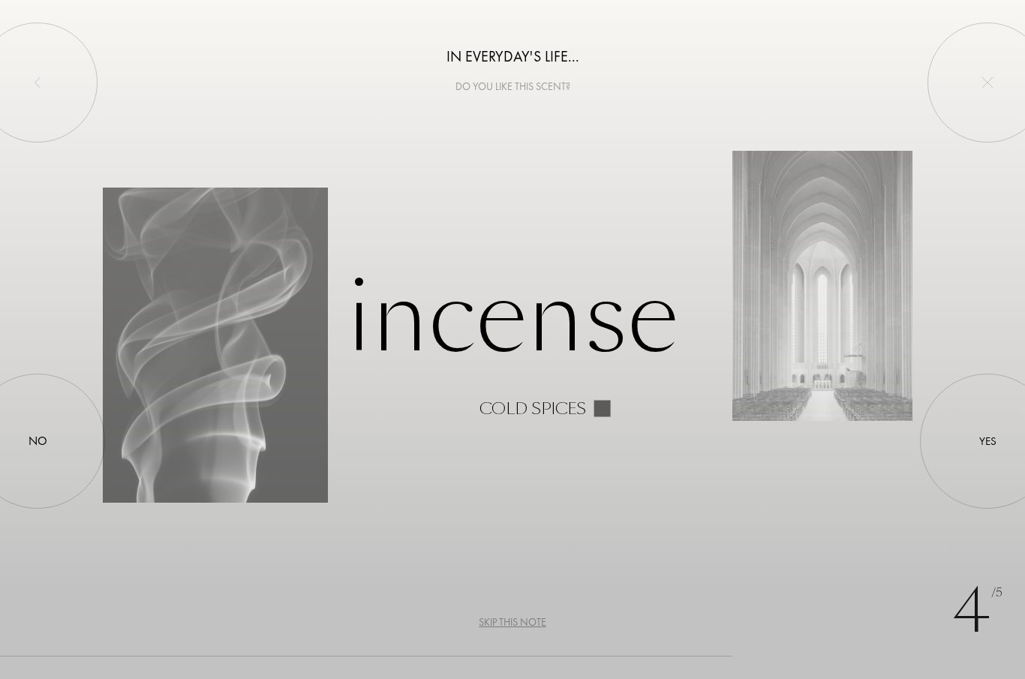
click at [41, 447] on div "No" at bounding box center [38, 441] width 19 height 18
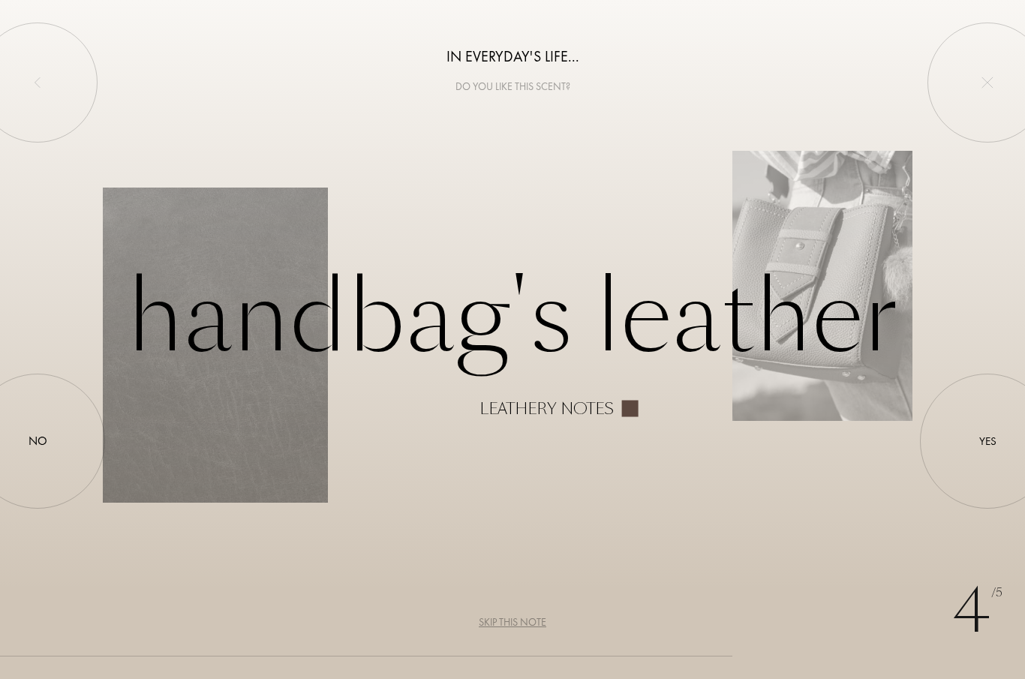
click at [987, 441] on div at bounding box center [987, 441] width 0 height 0
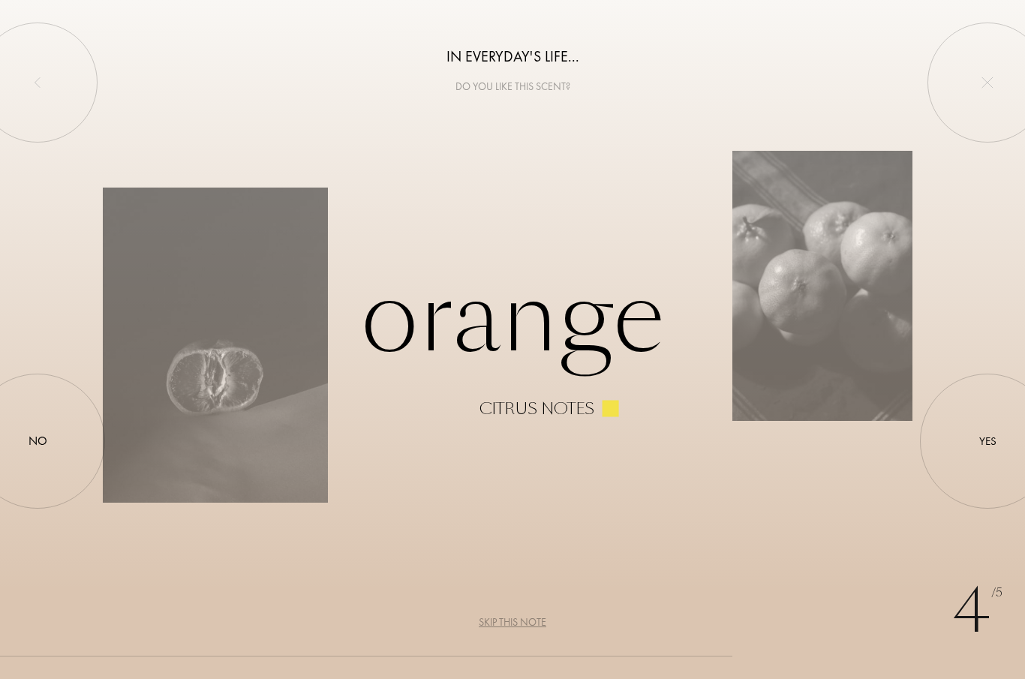
click at [987, 441] on div at bounding box center [987, 441] width 0 height 0
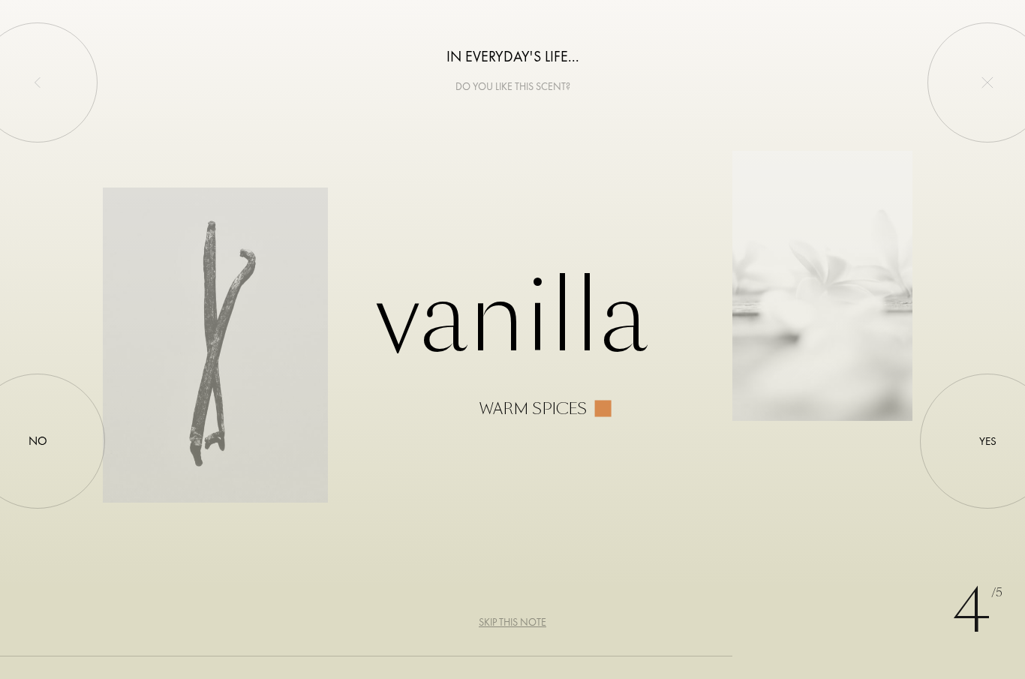
click at [987, 441] on div at bounding box center [987, 441] width 0 height 0
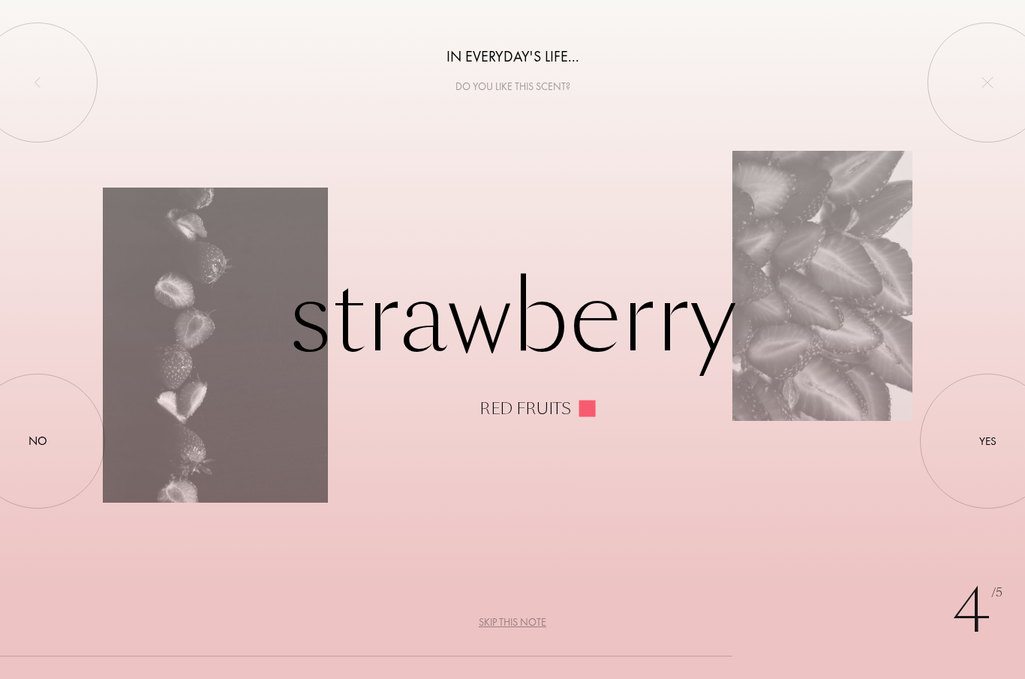
click at [38, 441] on div at bounding box center [38, 441] width 0 height 0
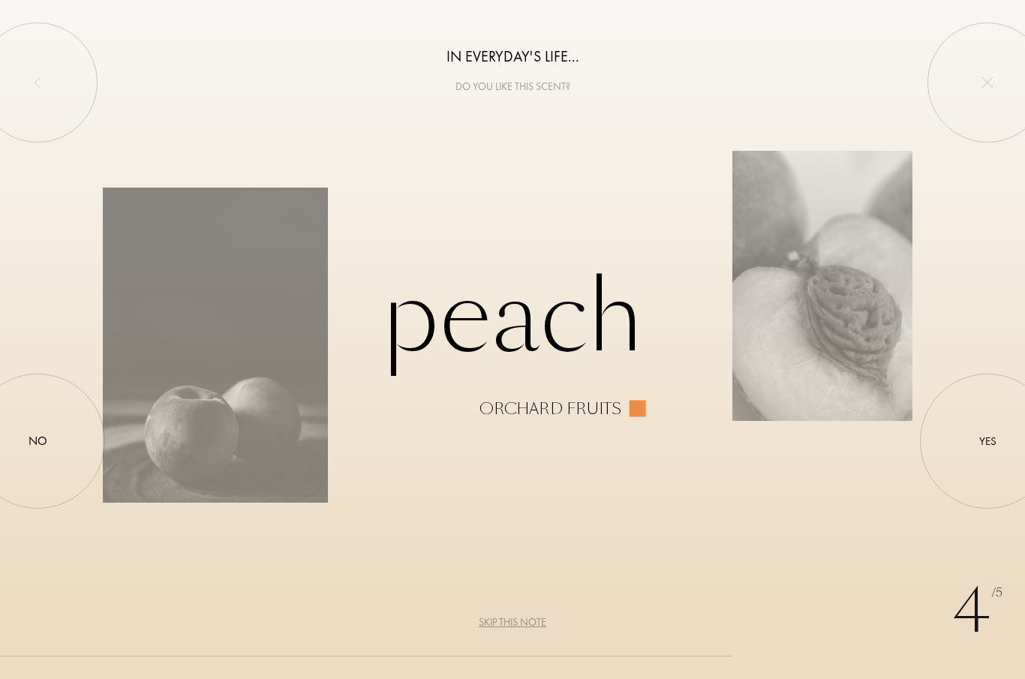
click at [987, 441] on div at bounding box center [987, 441] width 0 height 0
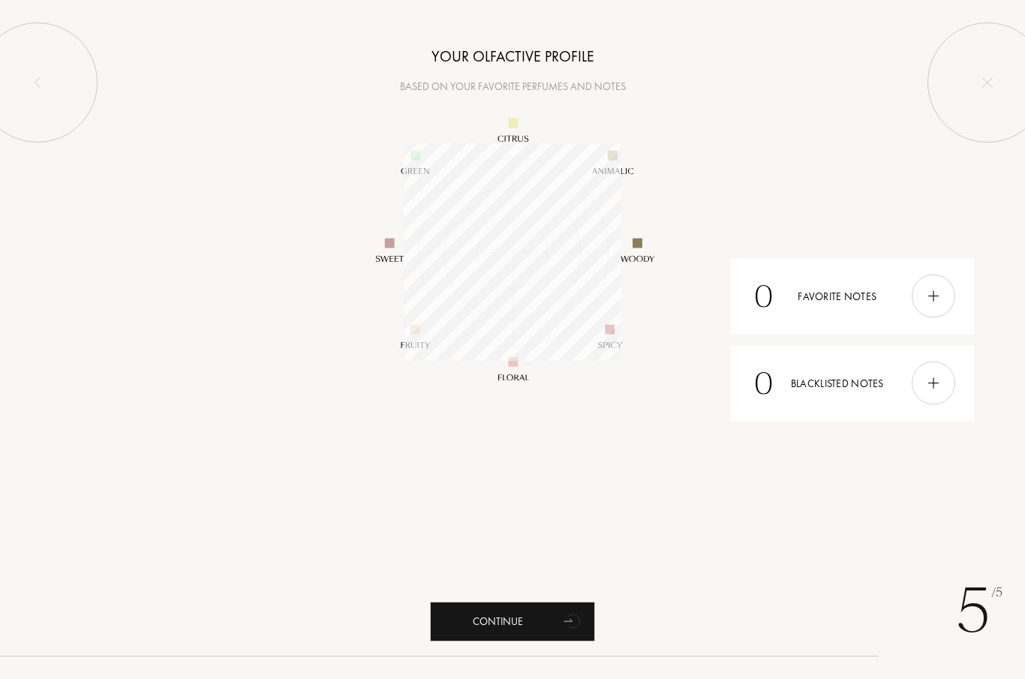
click at [945, 287] on div at bounding box center [933, 297] width 44 height 44
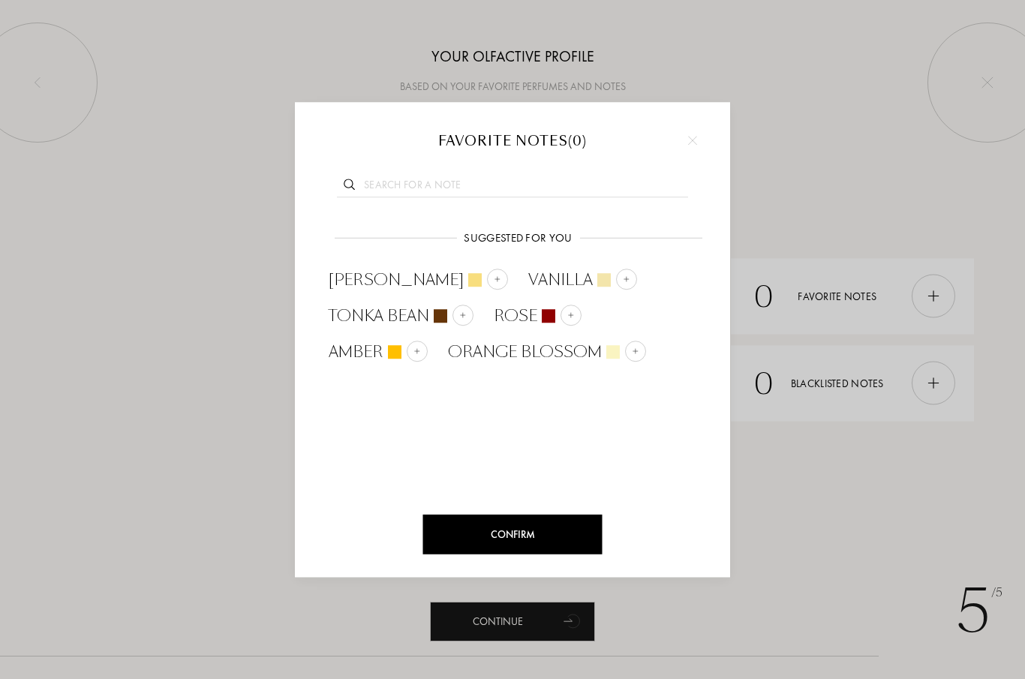
click at [636, 349] on img at bounding box center [636, 351] width 8 height 8
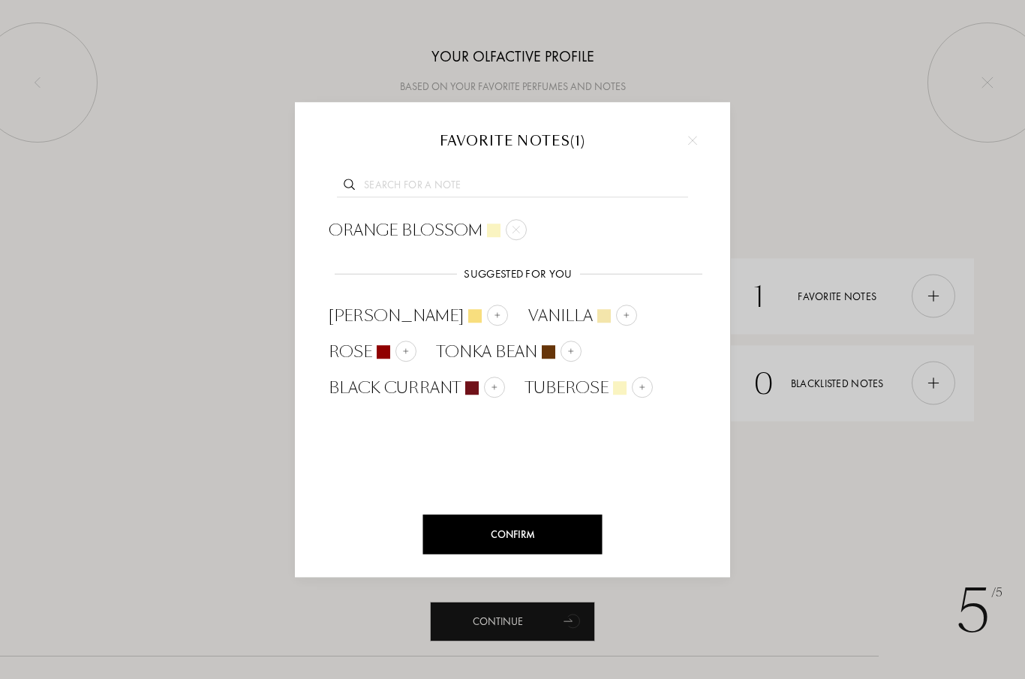
click at [573, 532] on div "Confirm" at bounding box center [512, 535] width 179 height 40
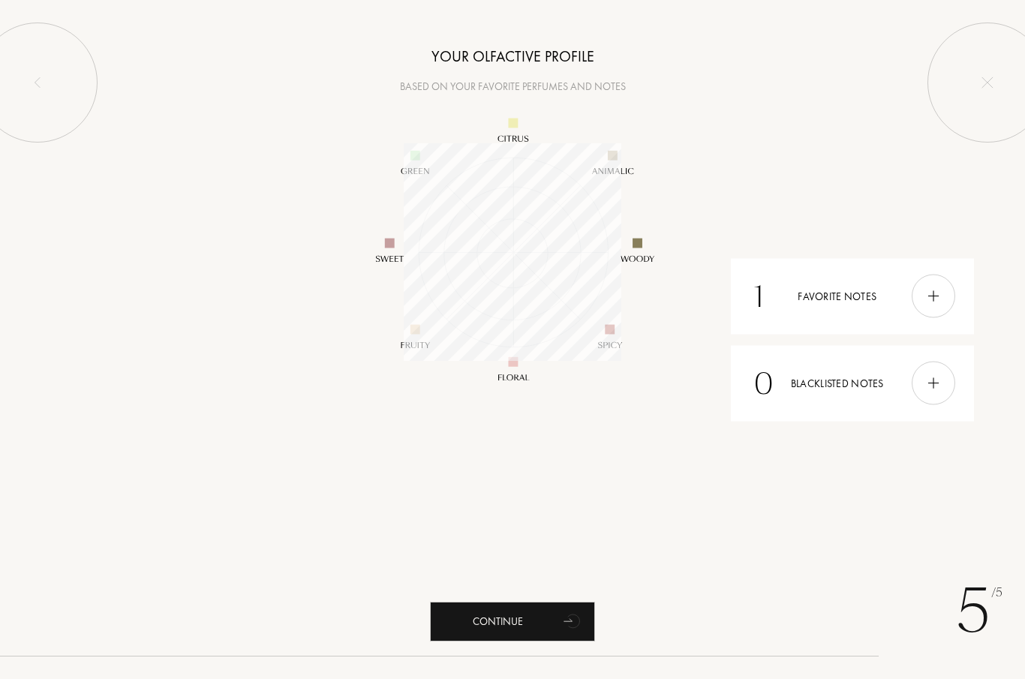
click at [932, 378] on img at bounding box center [933, 383] width 17 height 17
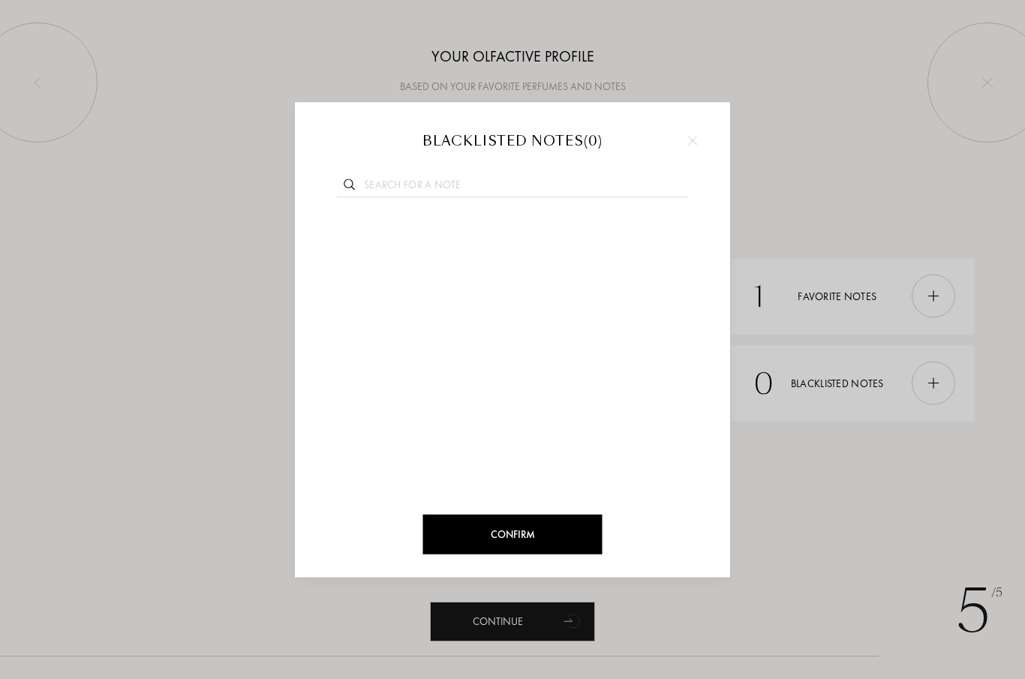
click at [599, 183] on input "text" at bounding box center [512, 187] width 351 height 20
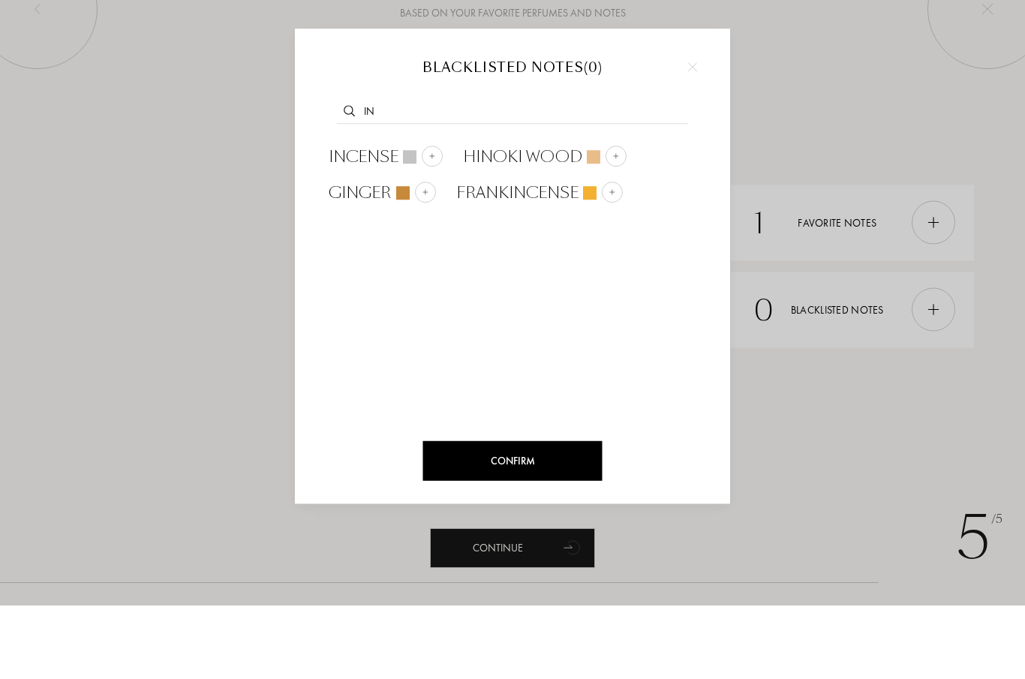
type input "In"
click at [431, 226] on img at bounding box center [432, 230] width 8 height 8
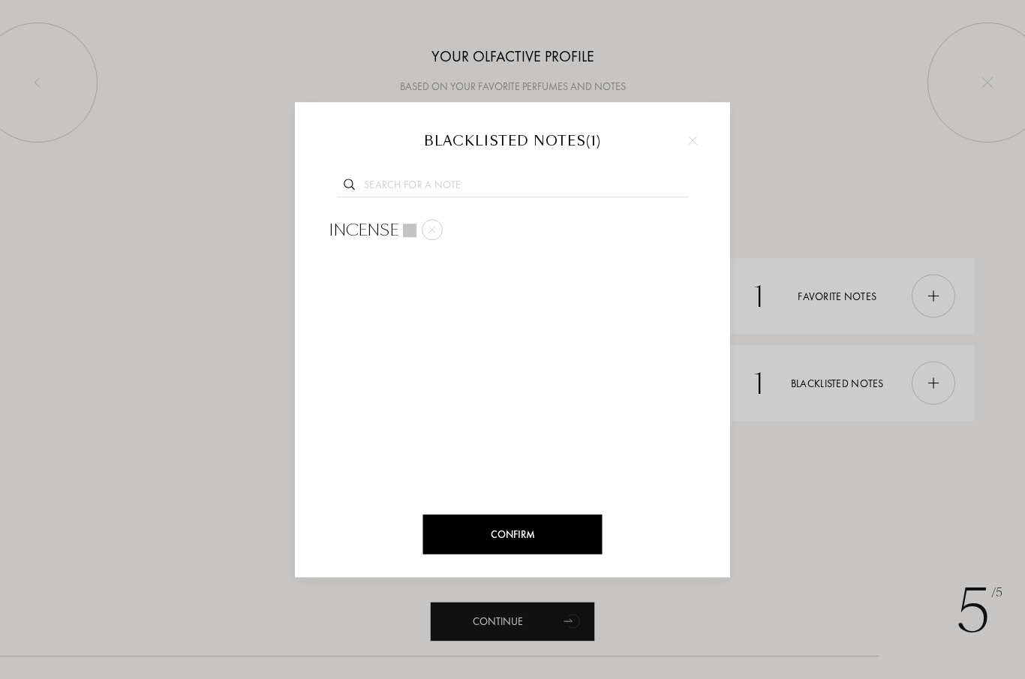
click at [389, 182] on input "text" at bounding box center [512, 187] width 351 height 20
type input "S"
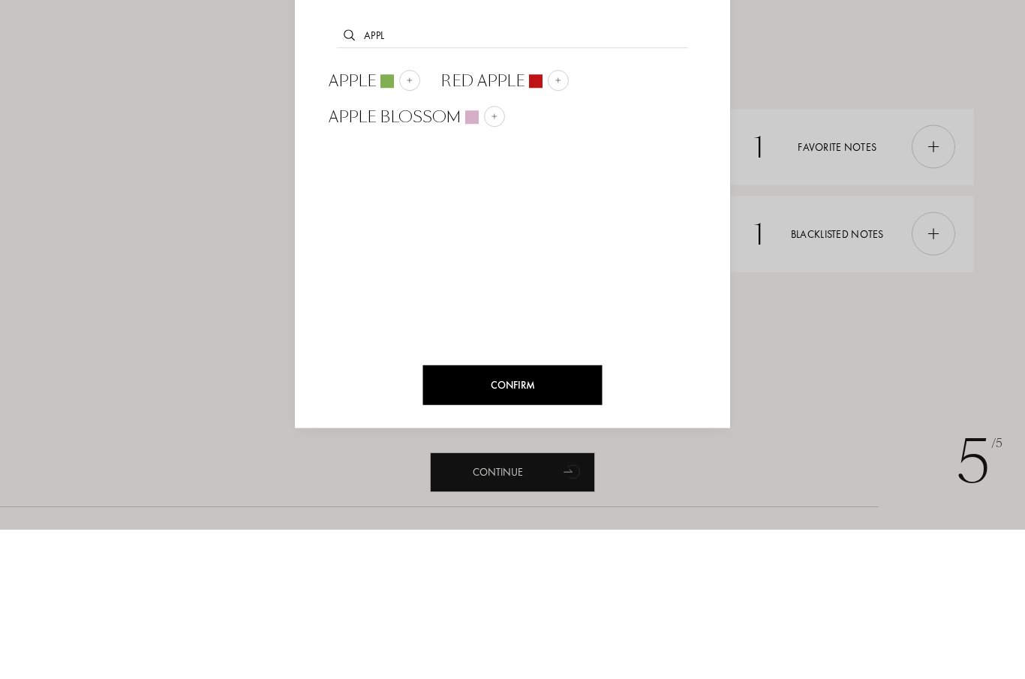
type input "Appl"
click at [410, 226] on img at bounding box center [410, 230] width 8 height 8
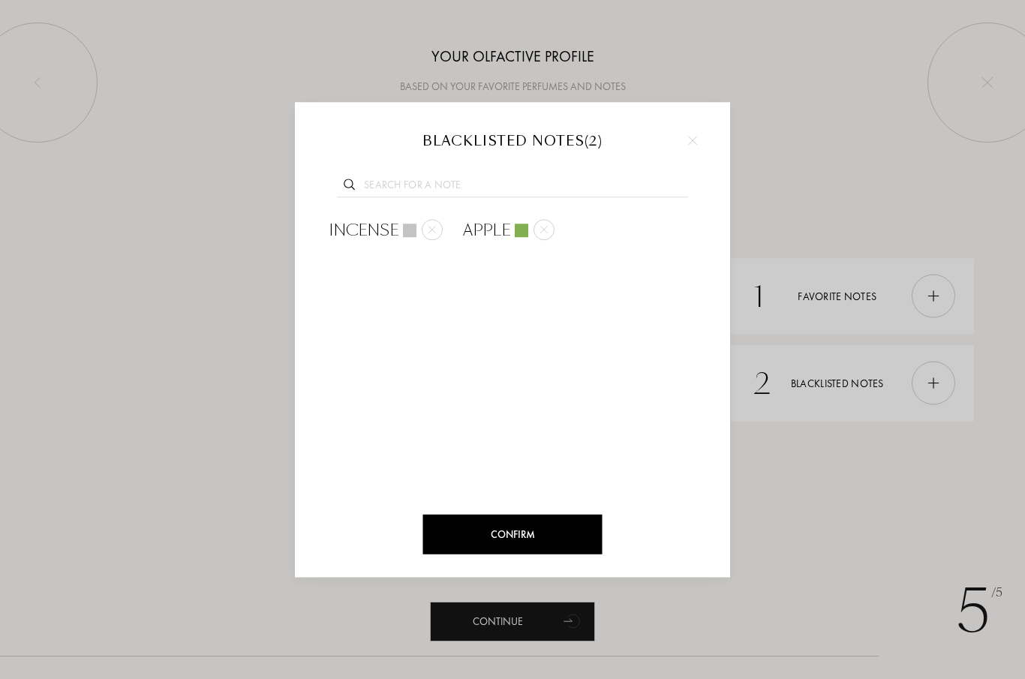
click at [629, 185] on input "text" at bounding box center [512, 187] width 351 height 20
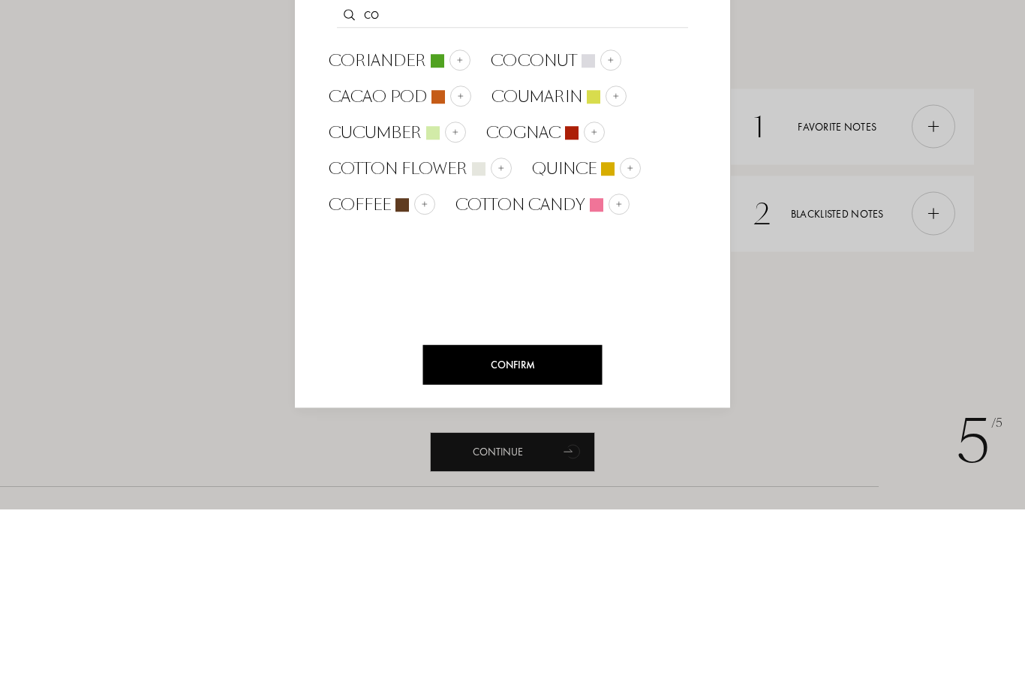
type input "Co"
click at [610, 363] on div at bounding box center [618, 373] width 21 height 21
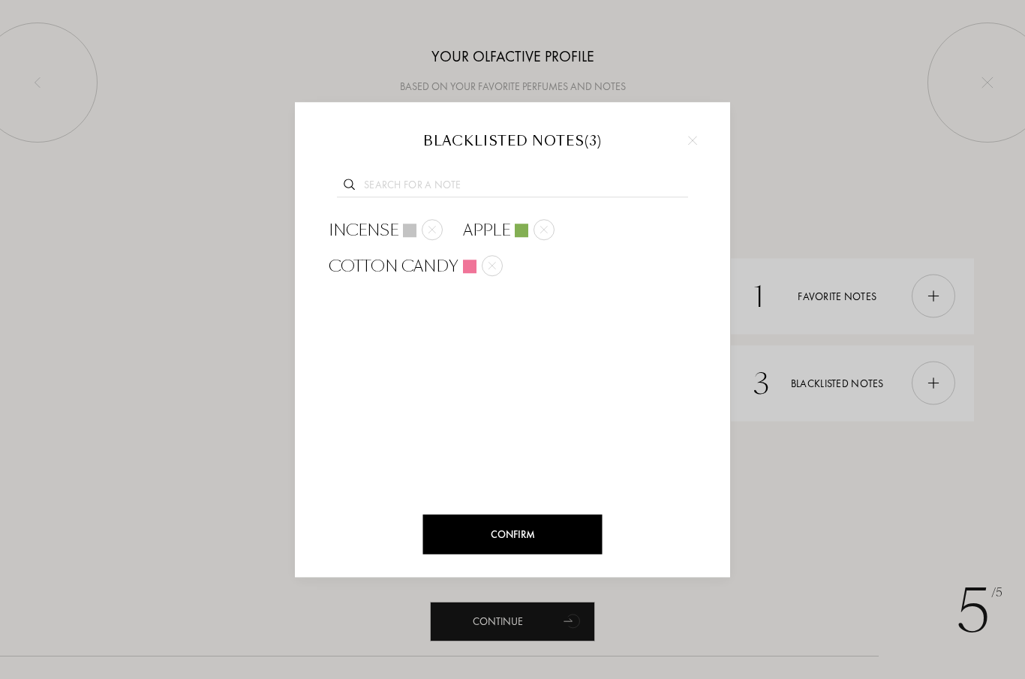
click at [629, 168] on div at bounding box center [512, 184] width 390 height 58
click at [633, 190] on input "text" at bounding box center [512, 187] width 351 height 20
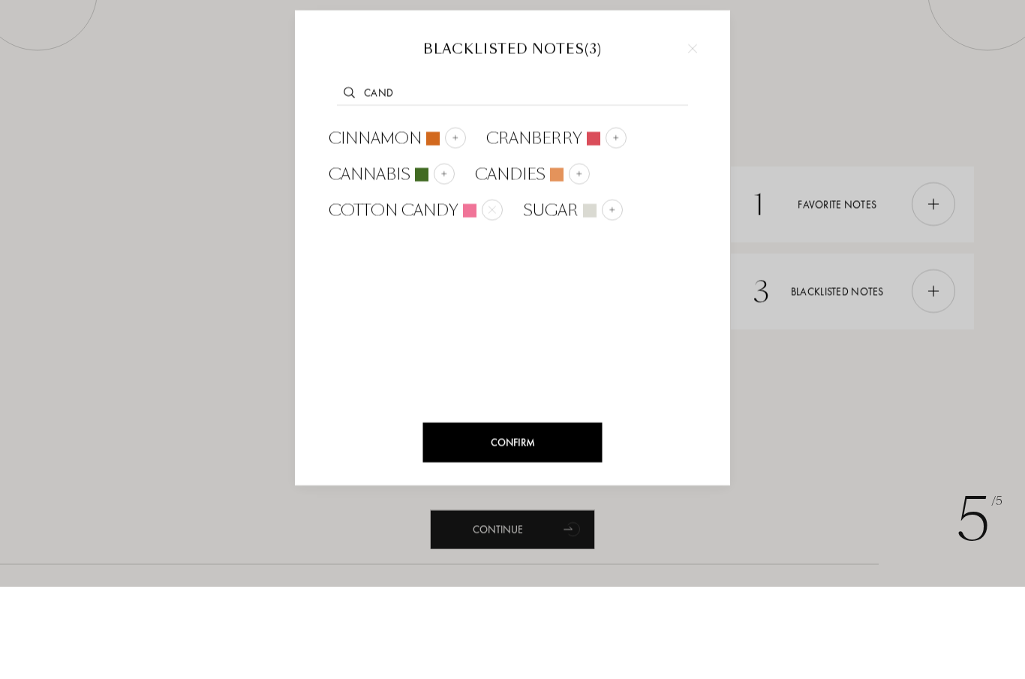
type input "Cand"
click at [444, 248] on div "Cannabis" at bounding box center [390, 266] width 146 height 36
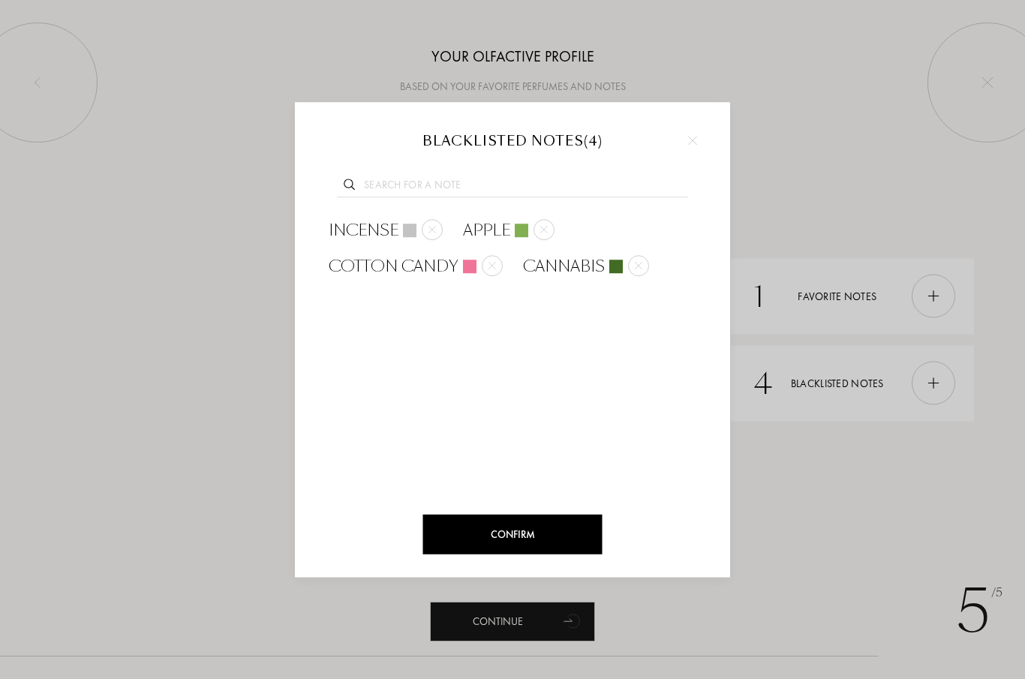
click at [539, 526] on div "Confirm" at bounding box center [512, 535] width 179 height 40
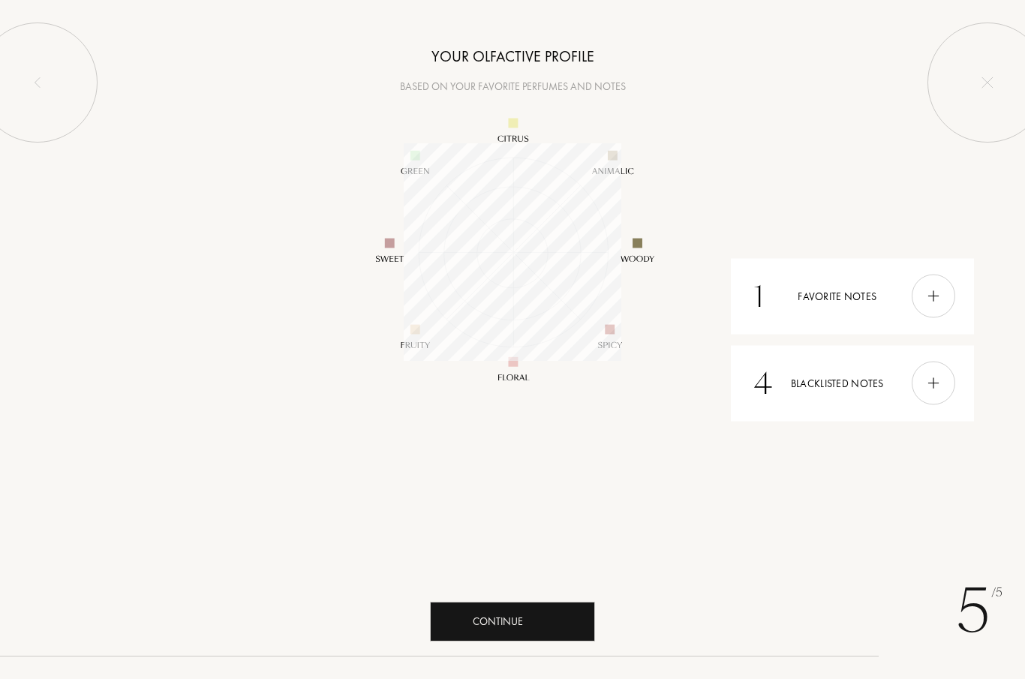
click at [479, 623] on div "Continue" at bounding box center [512, 622] width 165 height 40
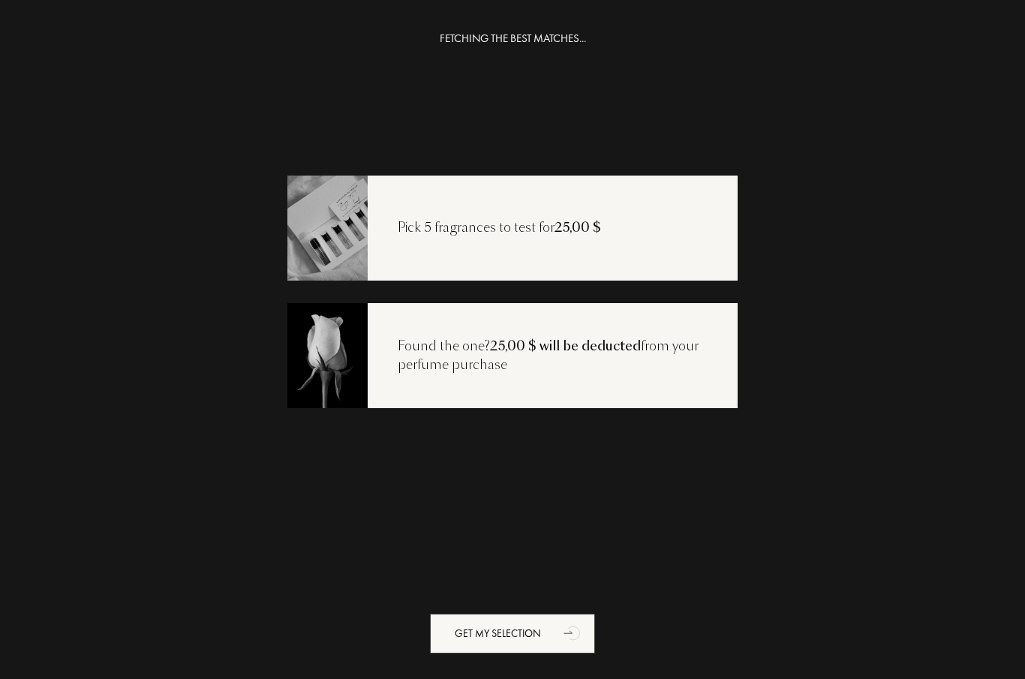
click at [466, 614] on div "Get my selection" at bounding box center [512, 634] width 165 height 40
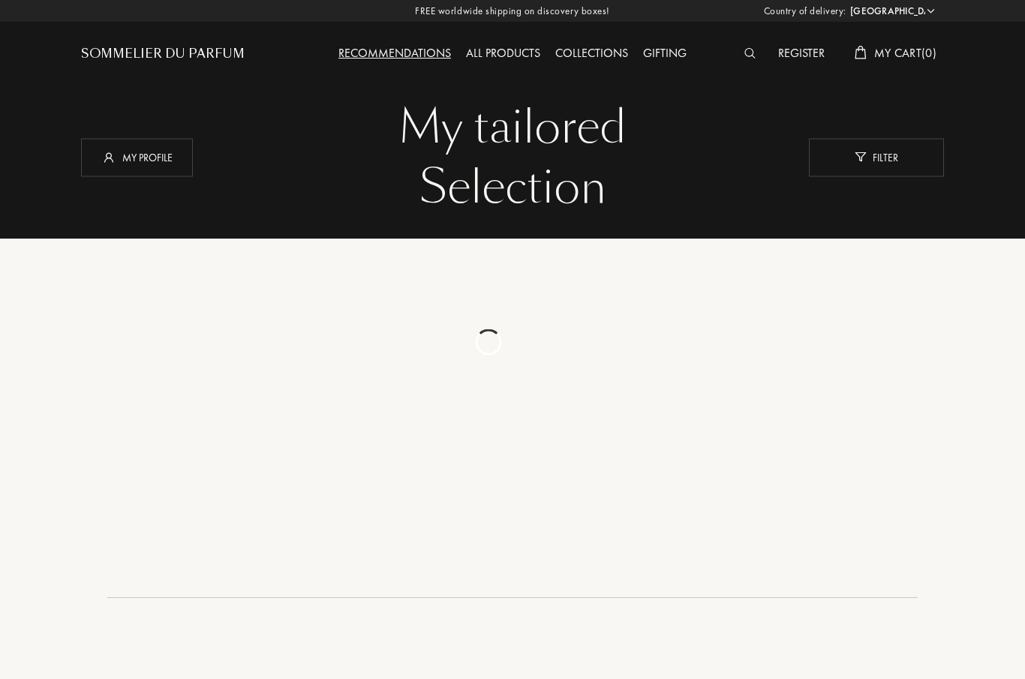
select select "US"
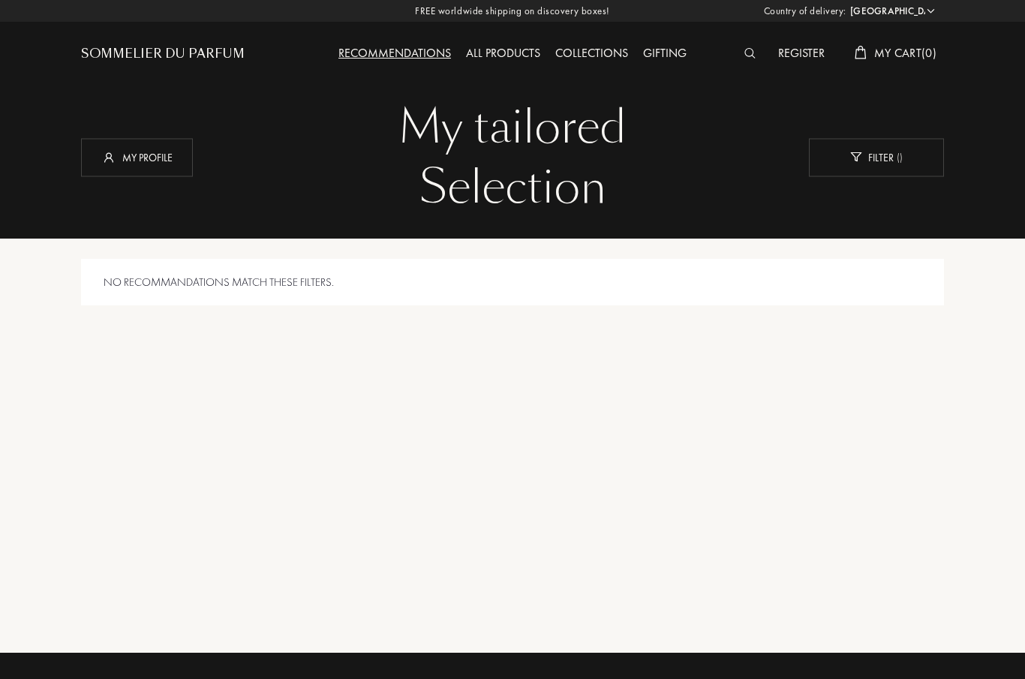
click at [900, 146] on div "Filter ( )" at bounding box center [876, 157] width 135 height 38
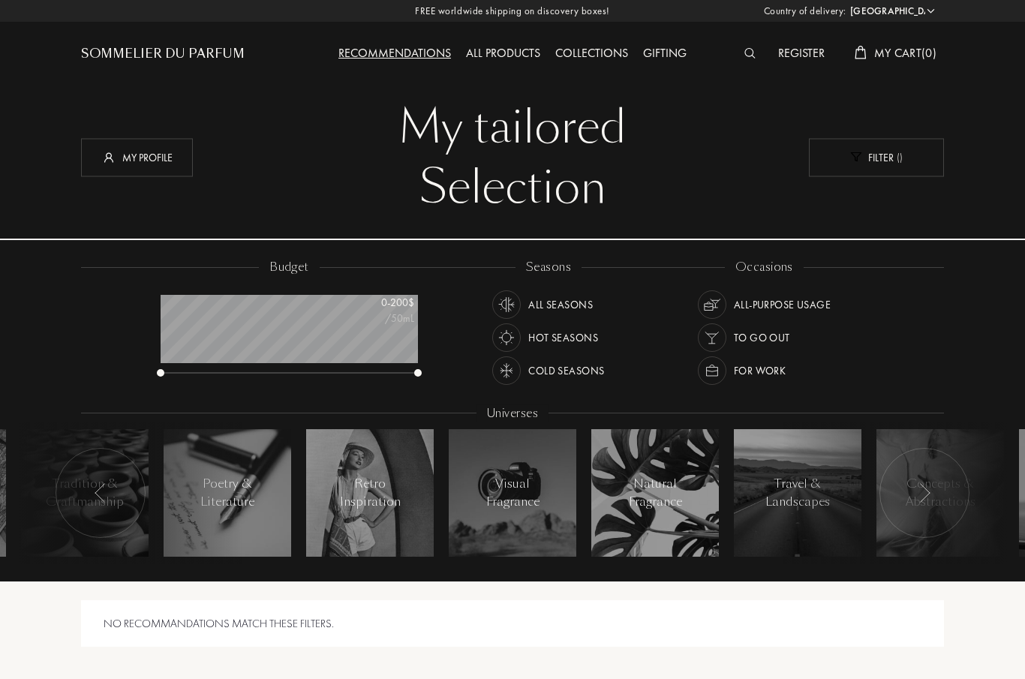
scroll to position [75, 258]
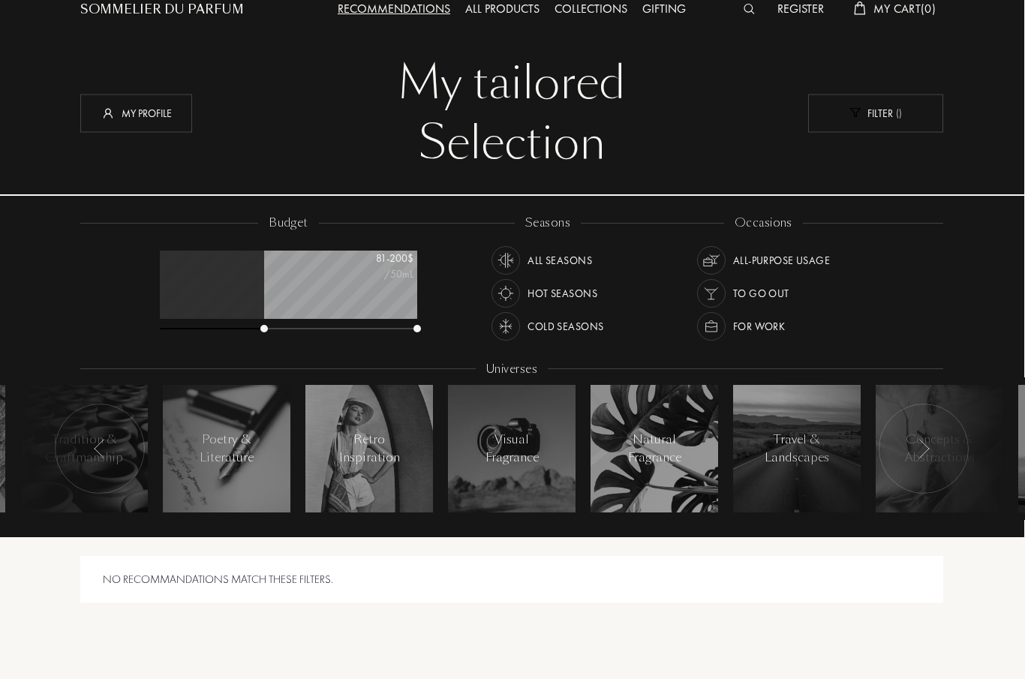
scroll to position [44, 0]
click at [932, 445] on div at bounding box center [924, 449] width 90 height 90
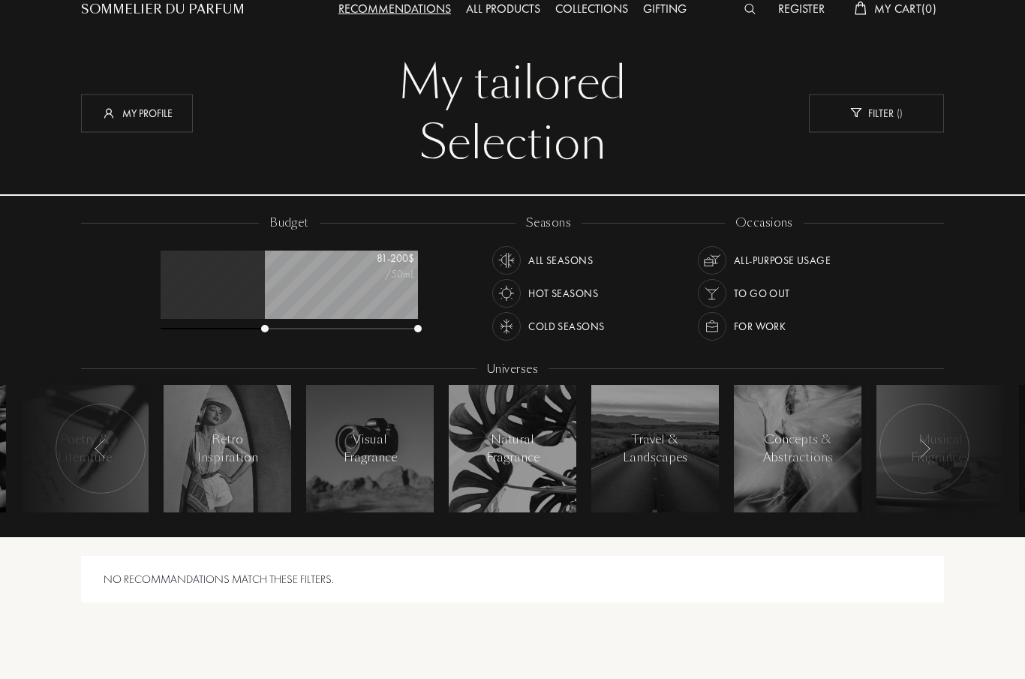
click at [932, 446] on div at bounding box center [924, 449] width 90 height 90
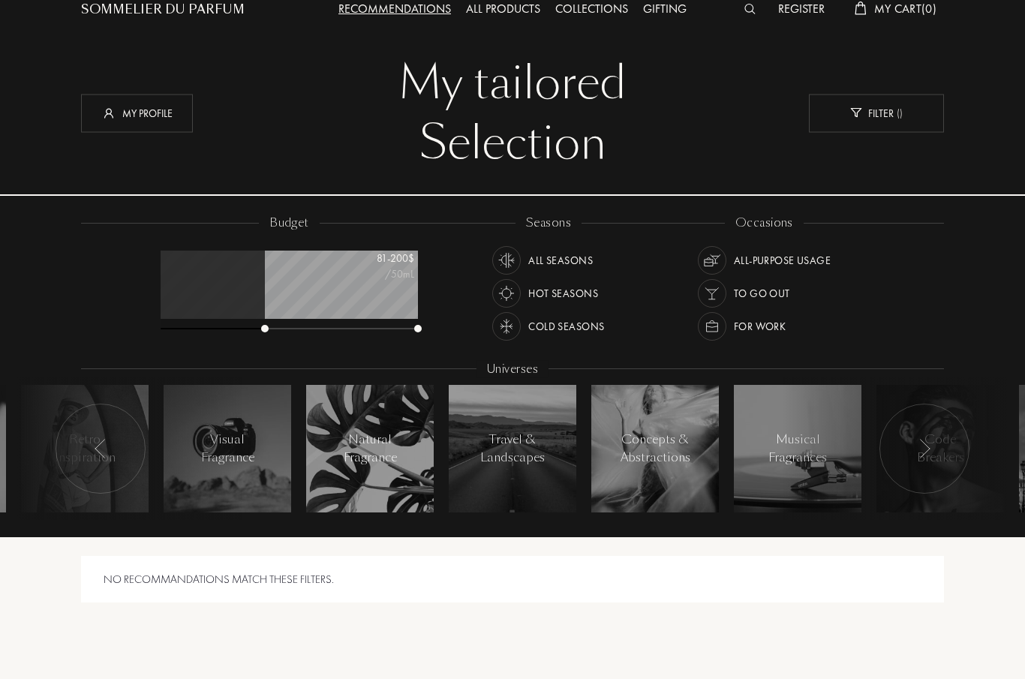
click at [935, 444] on div at bounding box center [924, 449] width 90 height 90
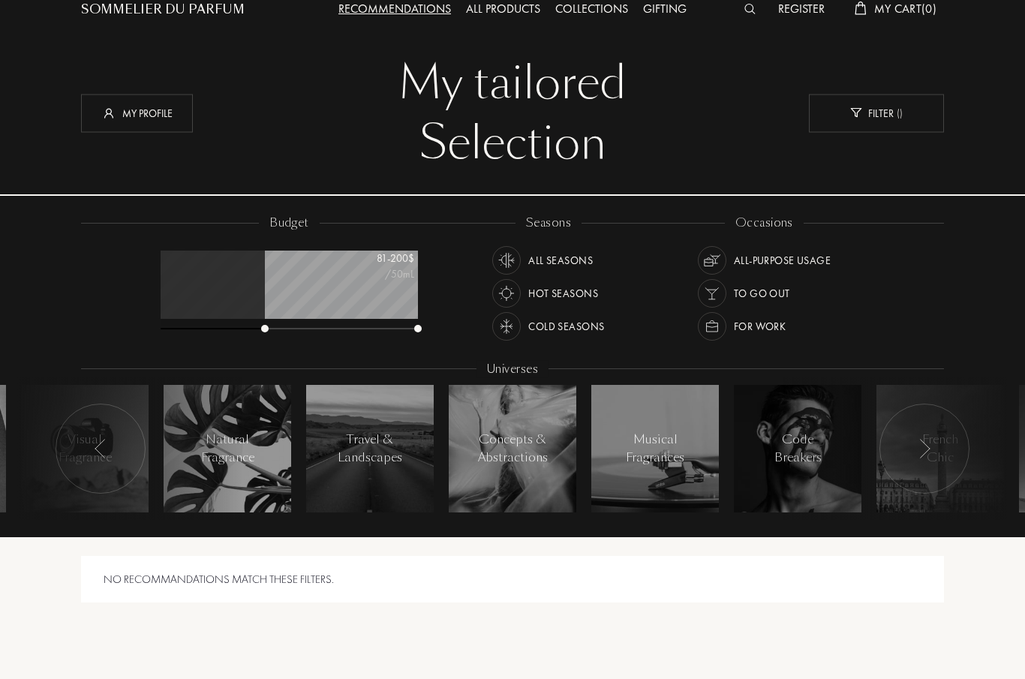
click at [935, 449] on div at bounding box center [924, 449] width 90 height 90
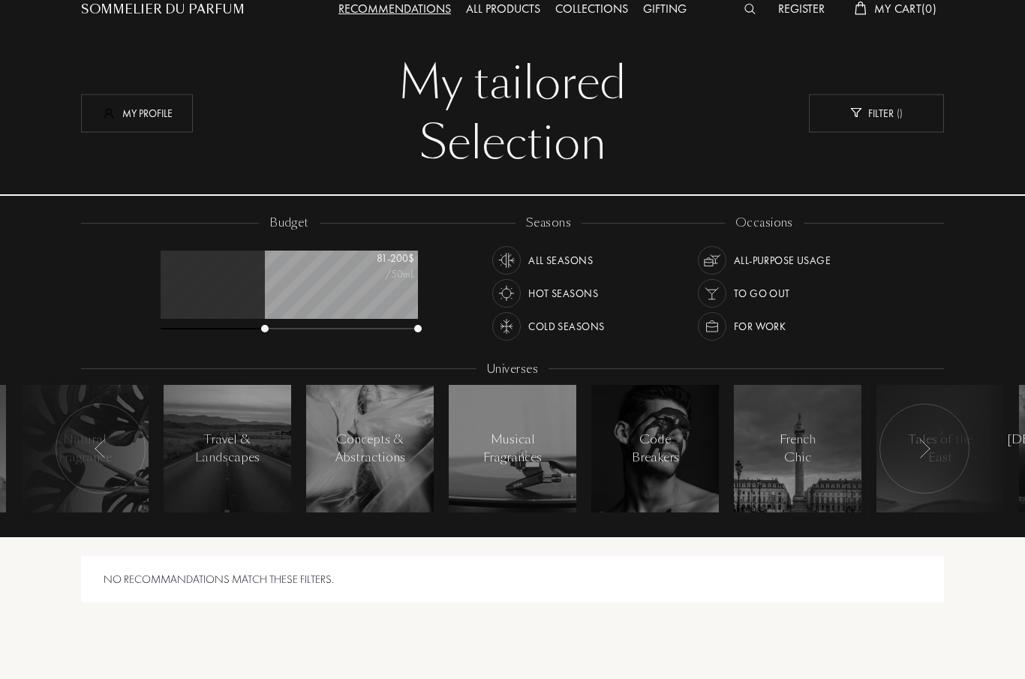
click at [104, 119] on img at bounding box center [108, 112] width 15 height 15
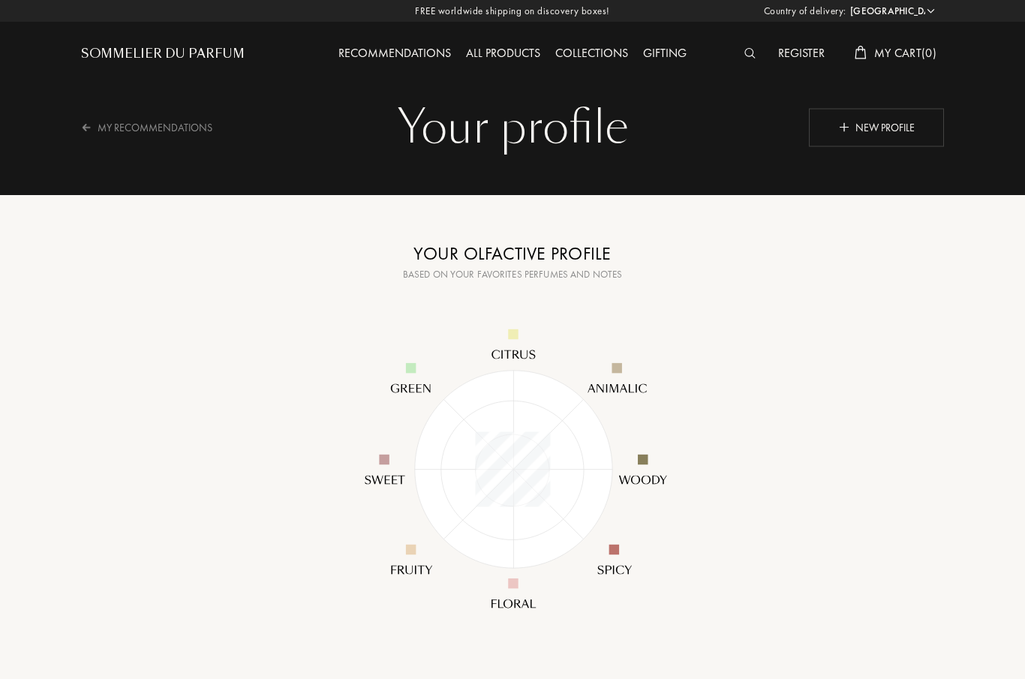
select select "US"
click at [423, 62] on div "Recommendations" at bounding box center [395, 54] width 128 height 20
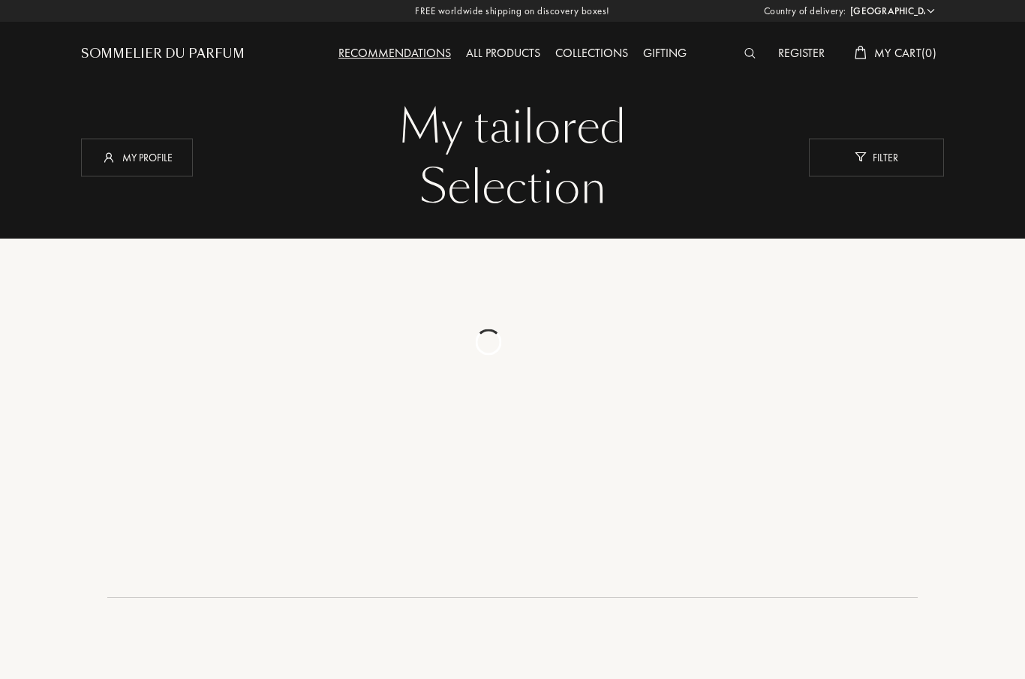
select select "US"
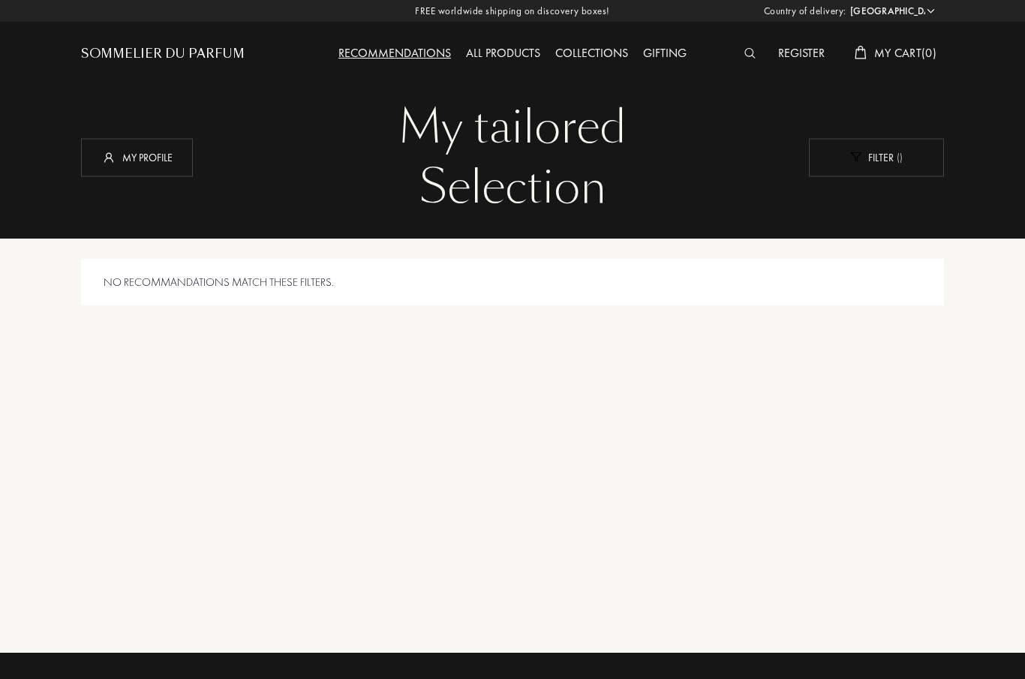
click at [887, 169] on div "Filter ( )" at bounding box center [876, 157] width 135 height 38
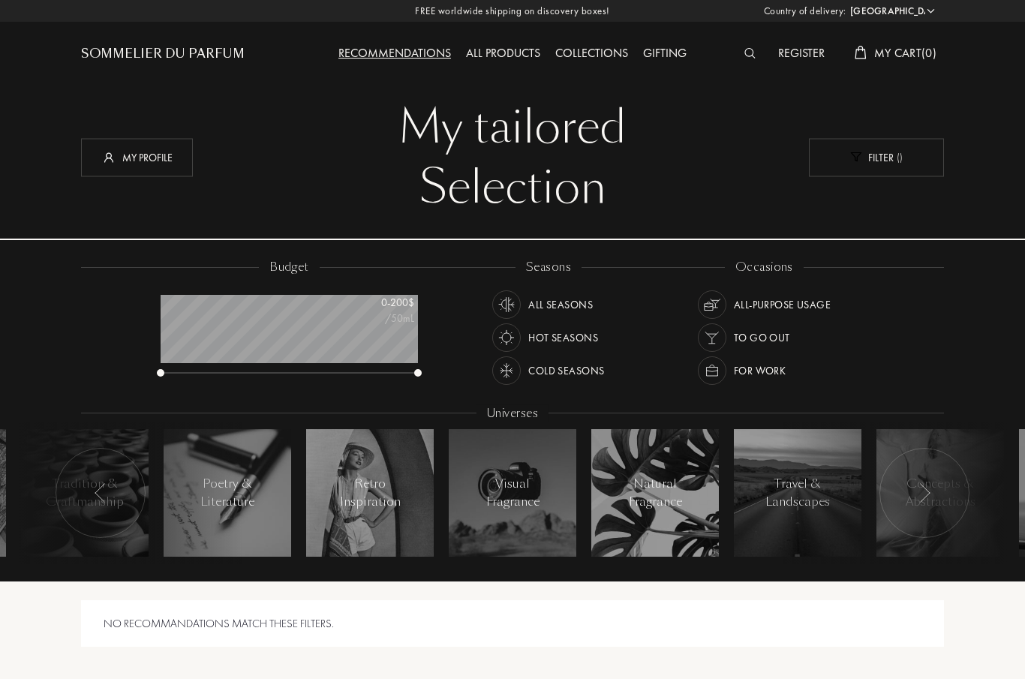
scroll to position [75, 258]
click at [122, 492] on div at bounding box center [101, 493] width 90 height 90
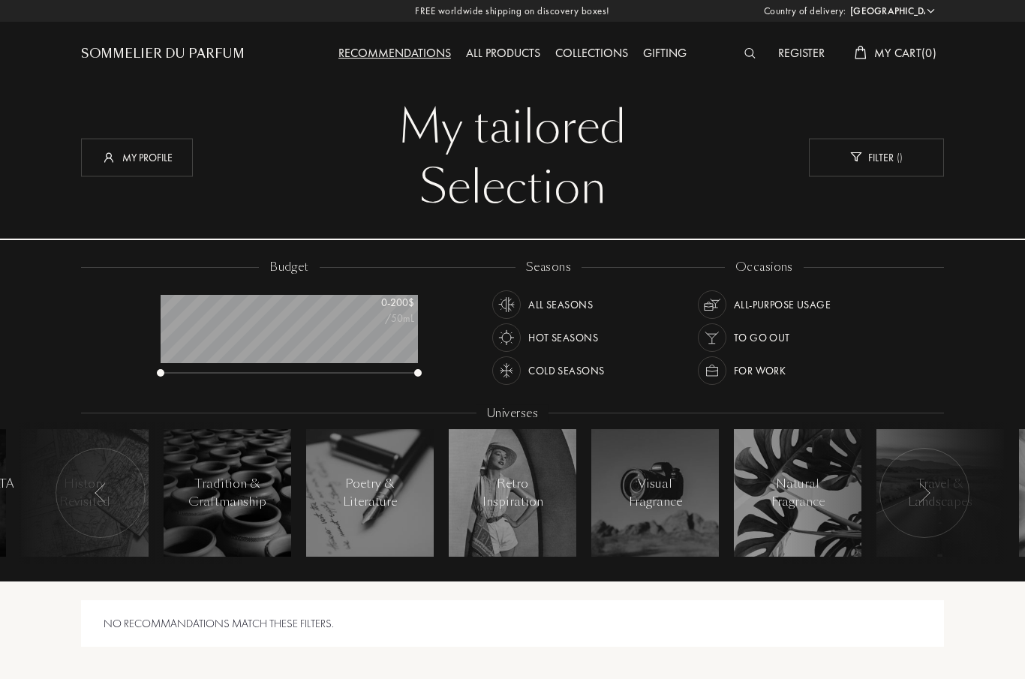
click at [96, 485] on img at bounding box center [101, 493] width 12 height 20
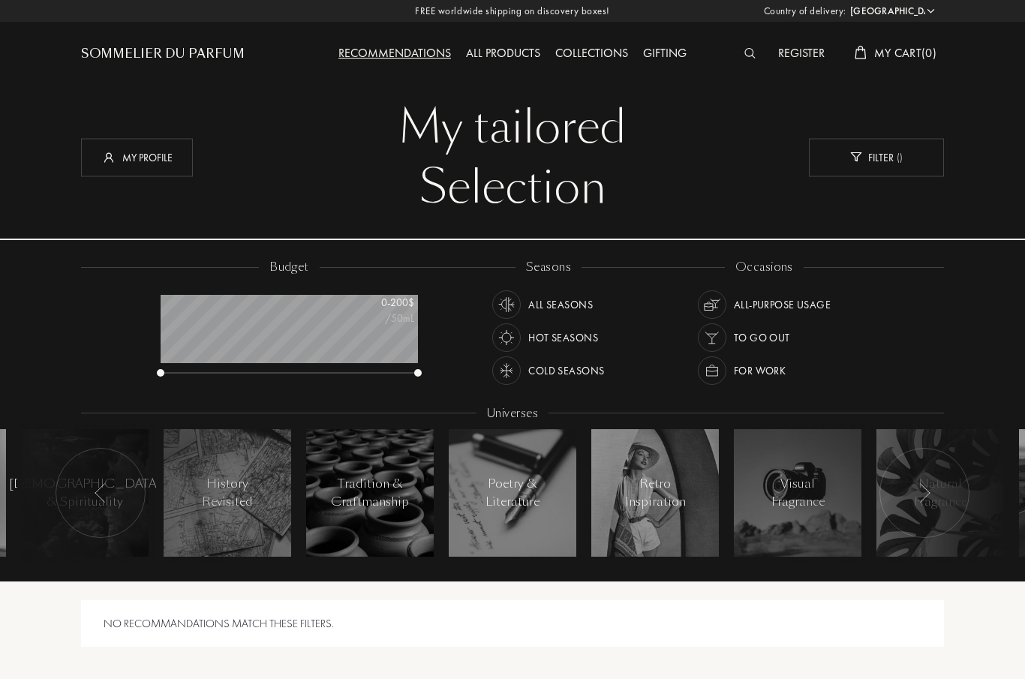
click at [110, 480] on div at bounding box center [101, 493] width 90 height 90
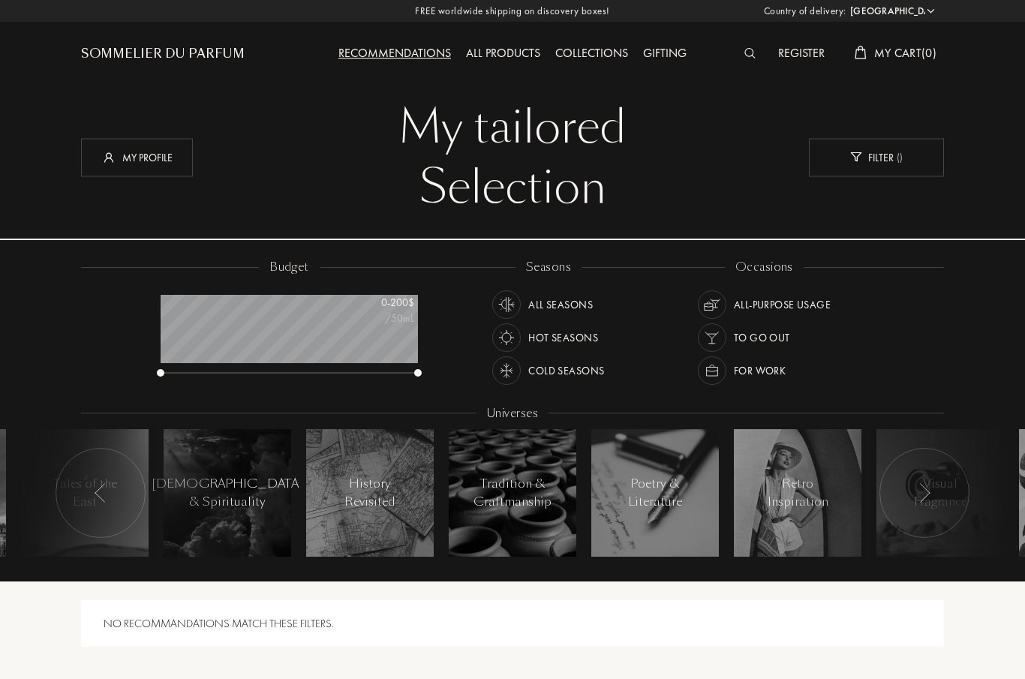
click at [98, 500] on img at bounding box center [101, 493] width 12 height 20
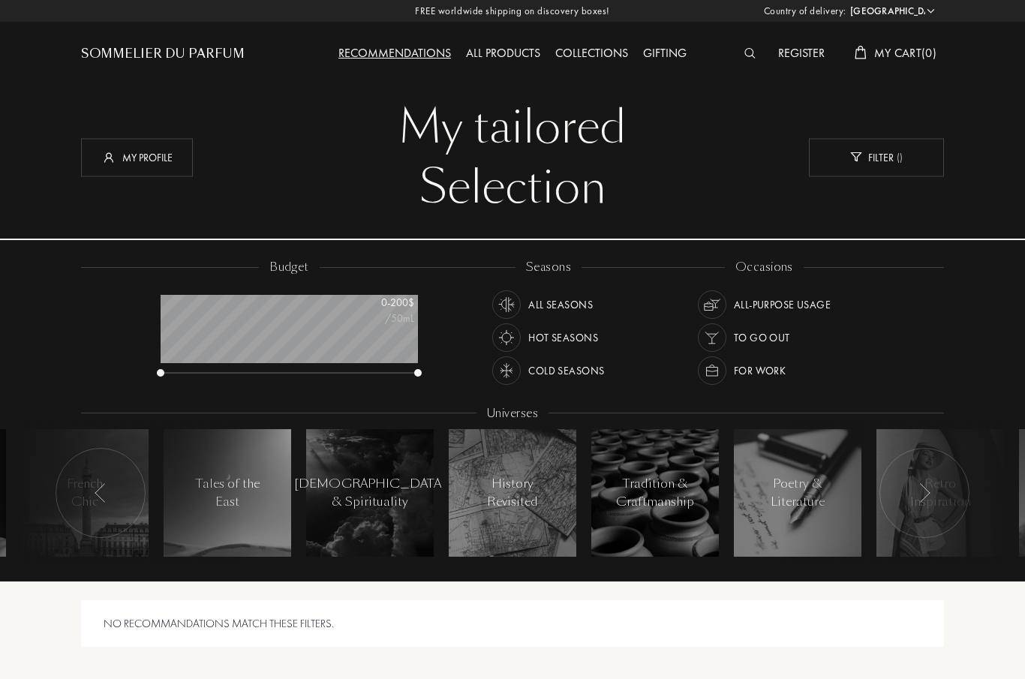
click at [83, 500] on div at bounding box center [101, 493] width 90 height 90
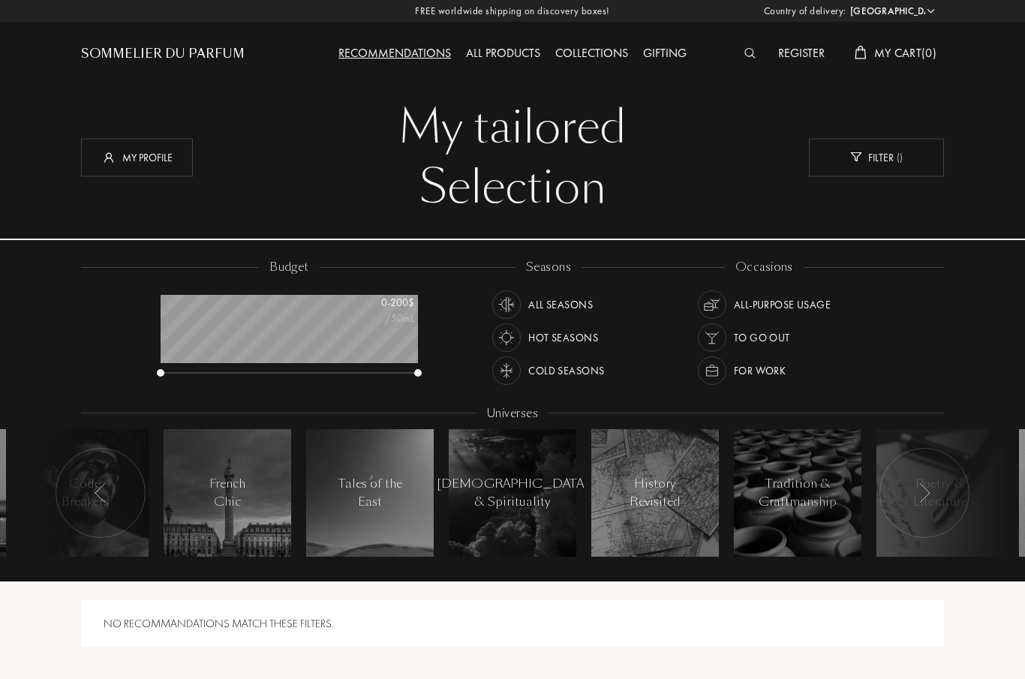
click at [97, 504] on div at bounding box center [101, 493] width 90 height 90
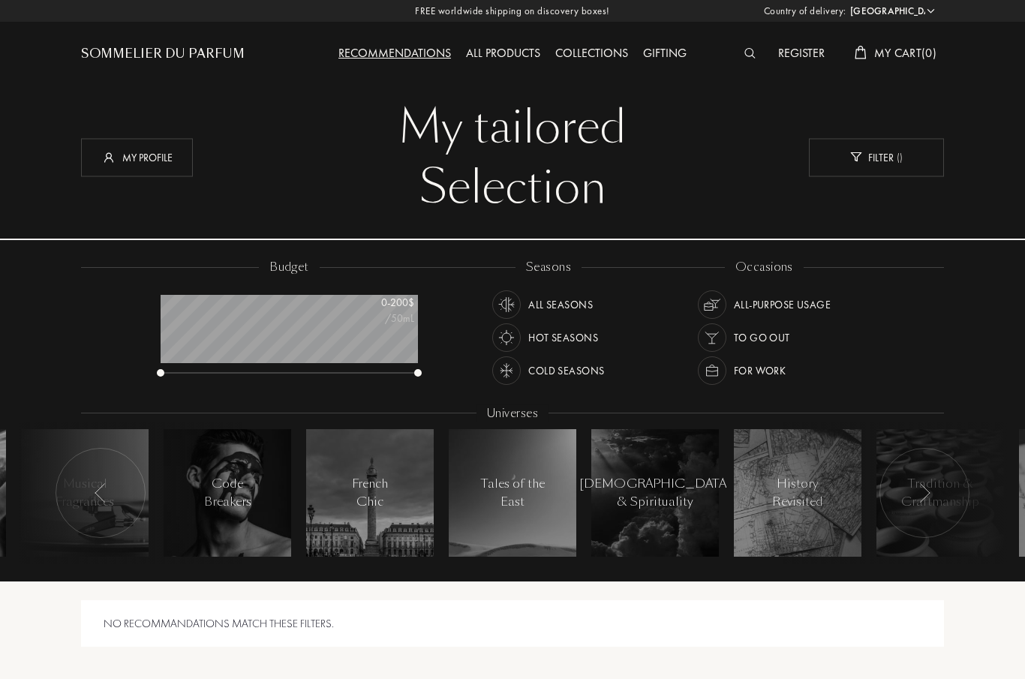
click at [343, 498] on div "French Chic" at bounding box center [370, 493] width 64 height 36
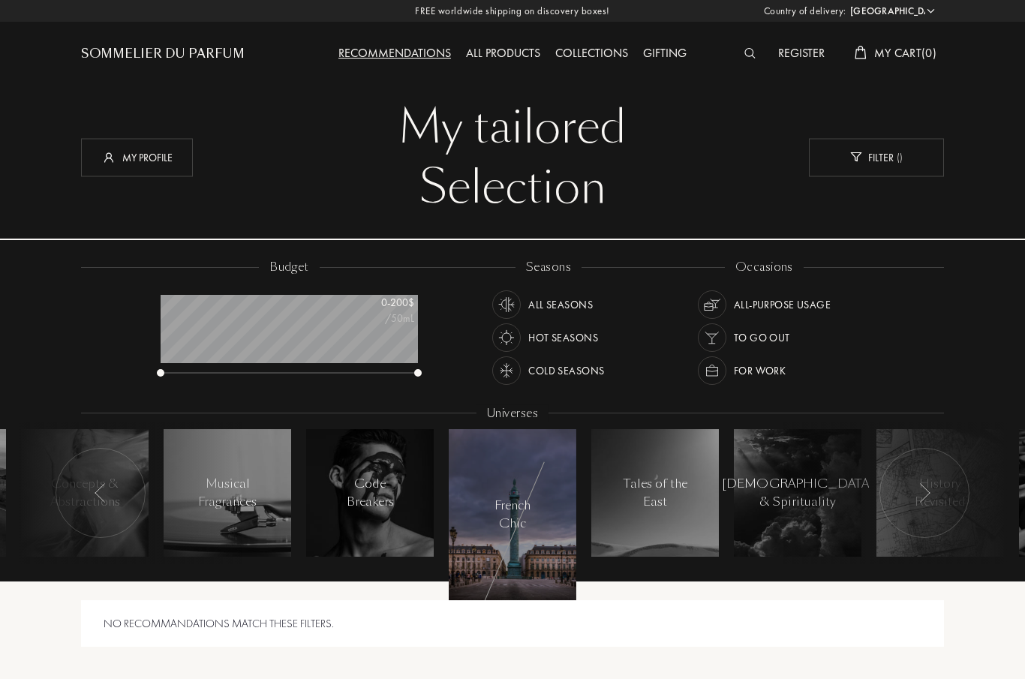
click at [90, 497] on div at bounding box center [101, 493] width 90 height 90
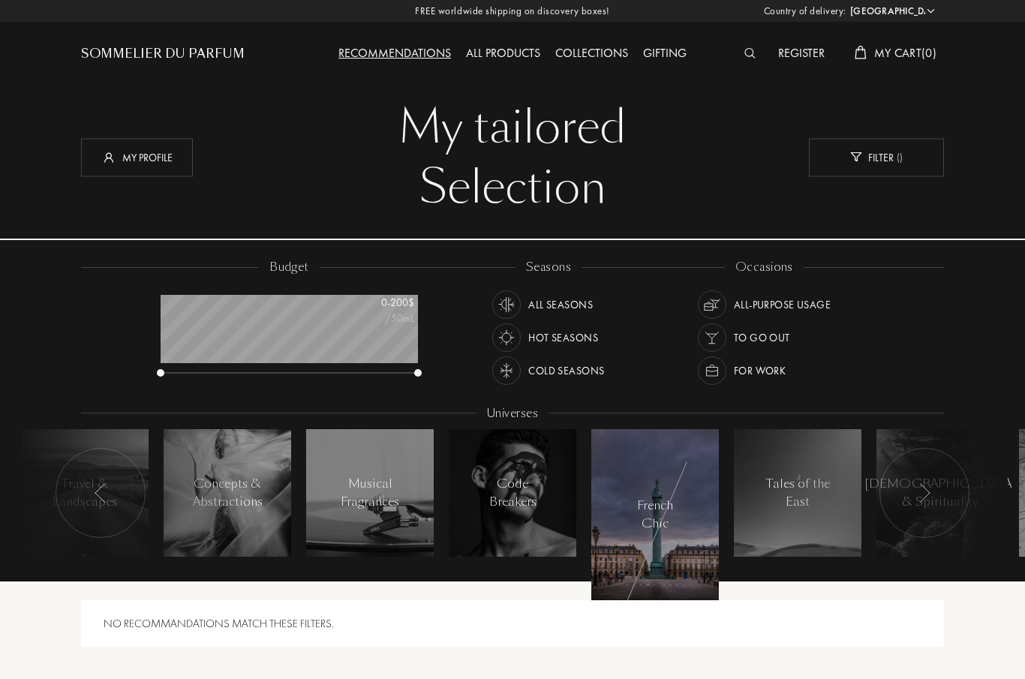
click at [299, 477] on li "Musical Fragrances" at bounding box center [370, 493] width 143 height 143
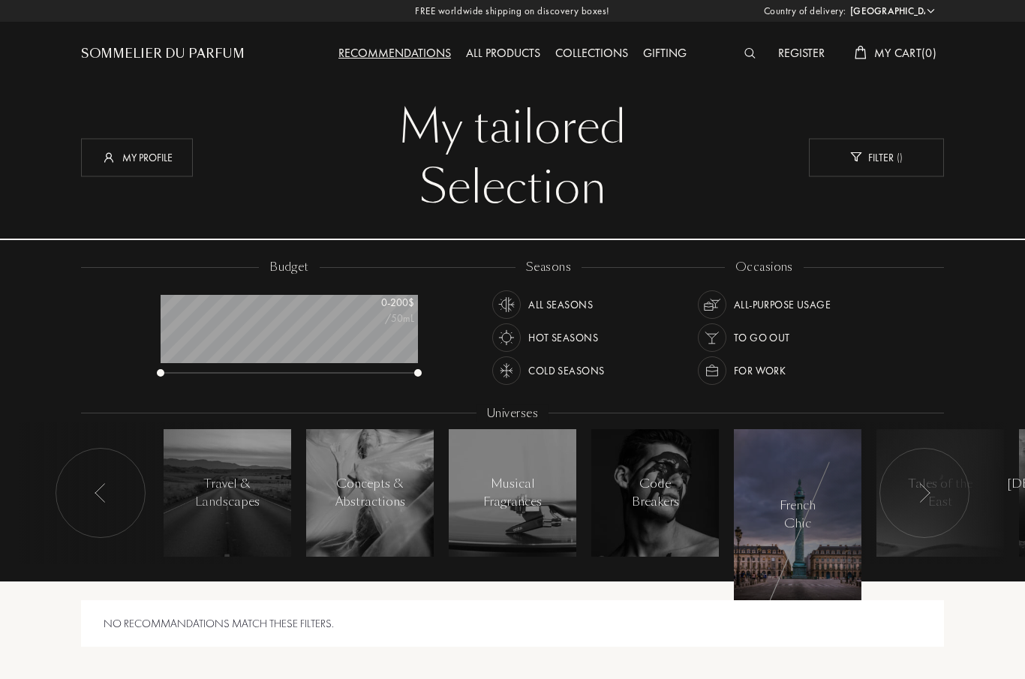
click at [449, 476] on div at bounding box center [513, 493] width 128 height 128
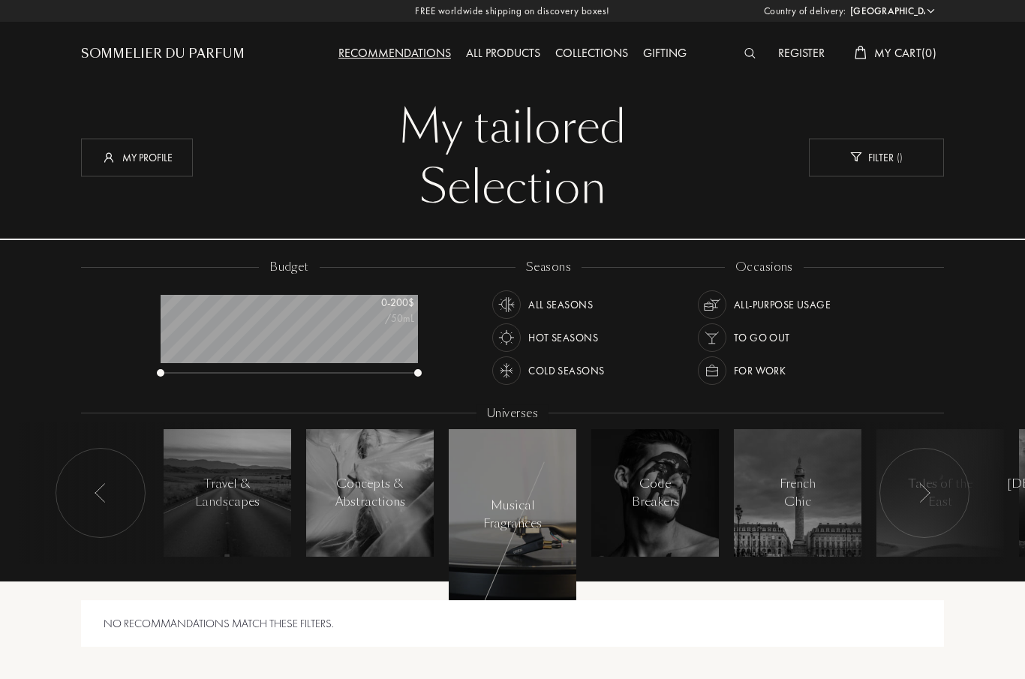
click at [175, 152] on div "My profile" at bounding box center [137, 157] width 112 height 38
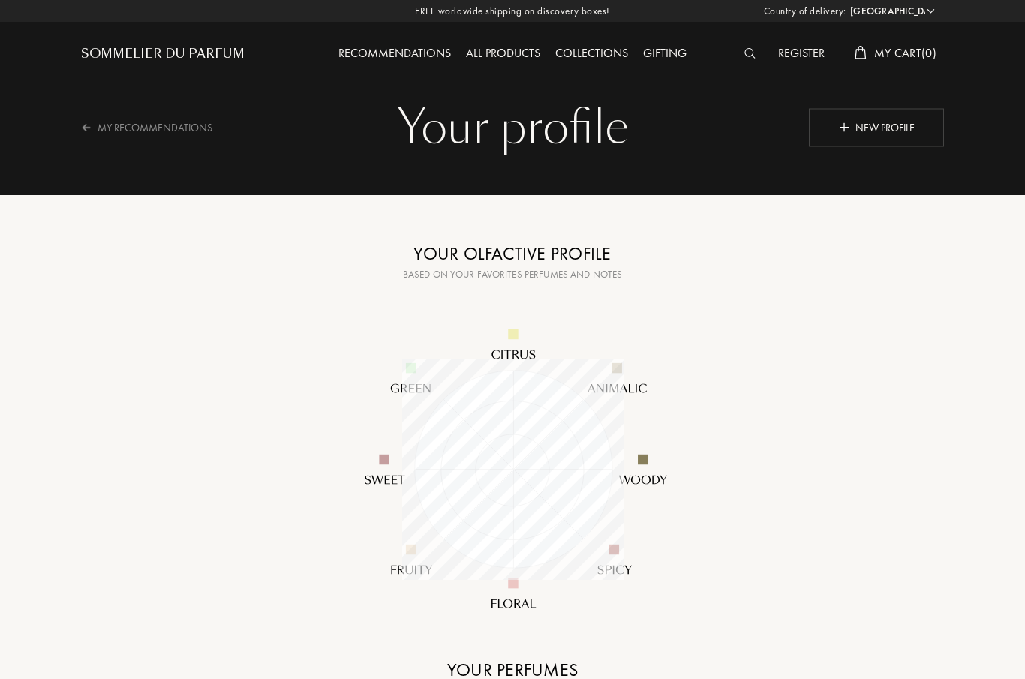
select select "US"
click at [223, 53] on div "Sommelier du Parfum" at bounding box center [163, 54] width 164 height 18
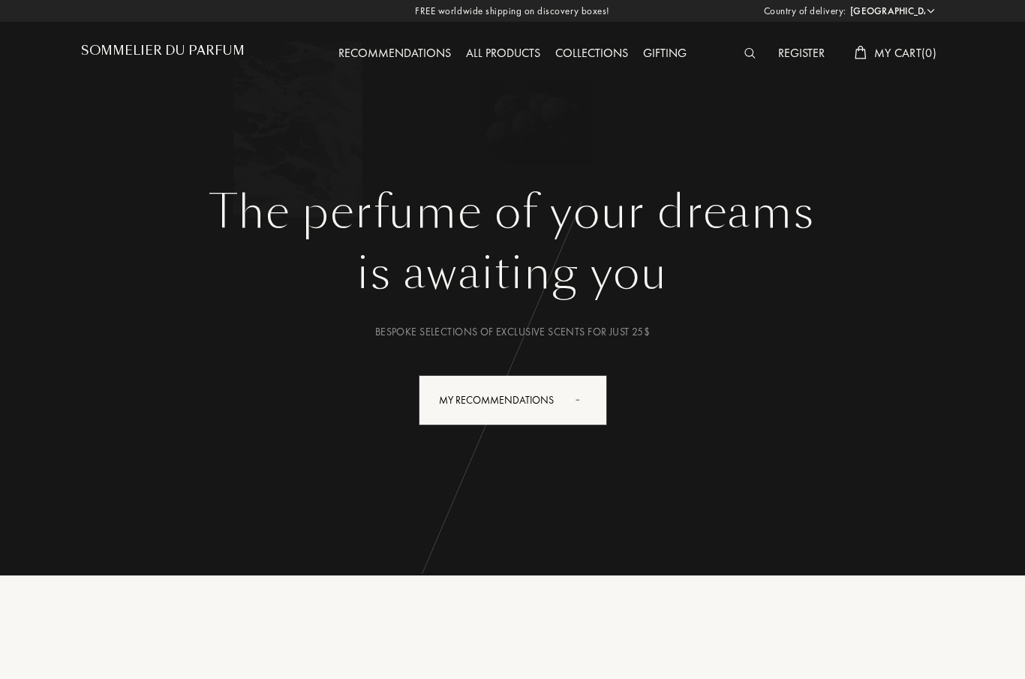
select select "US"
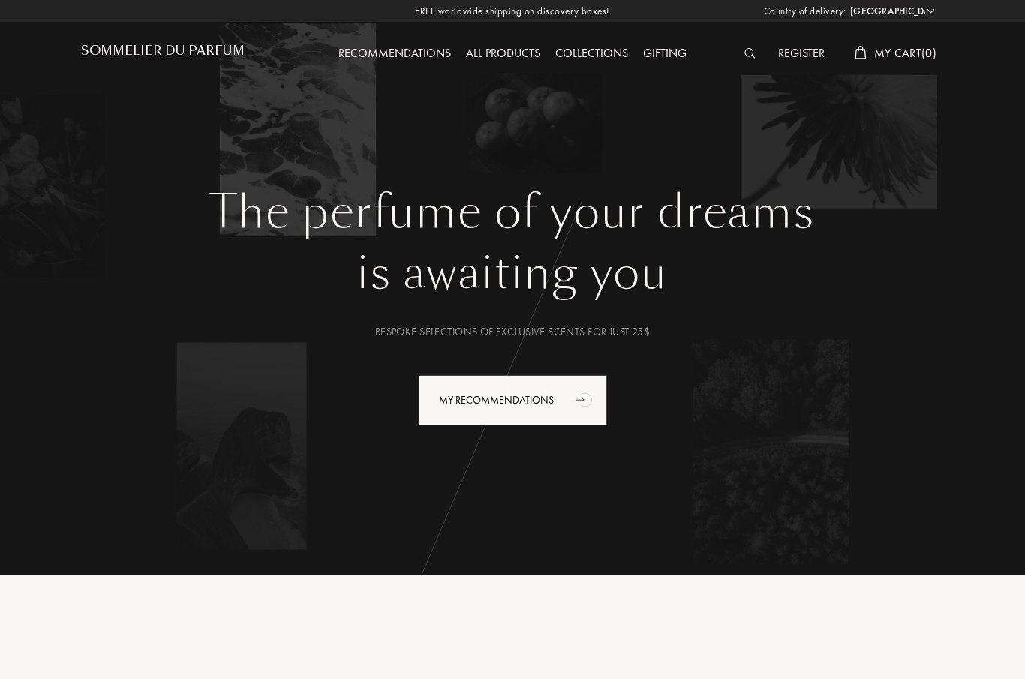
click at [529, 399] on div "My Recommendations" at bounding box center [513, 400] width 188 height 50
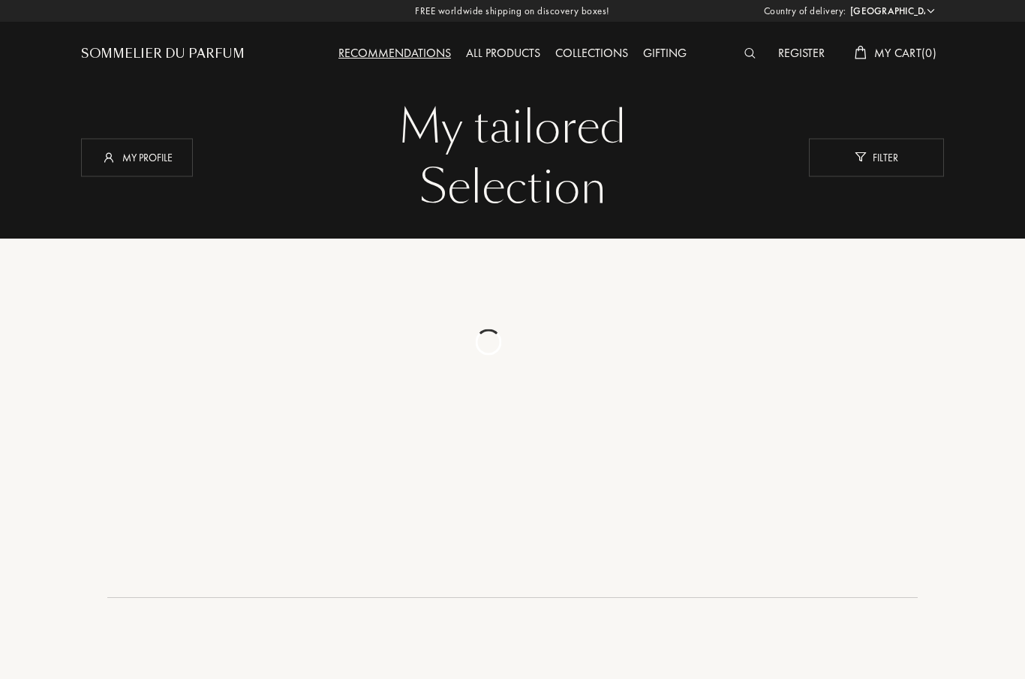
select select "US"
